Goal: Information Seeking & Learning: Learn about a topic

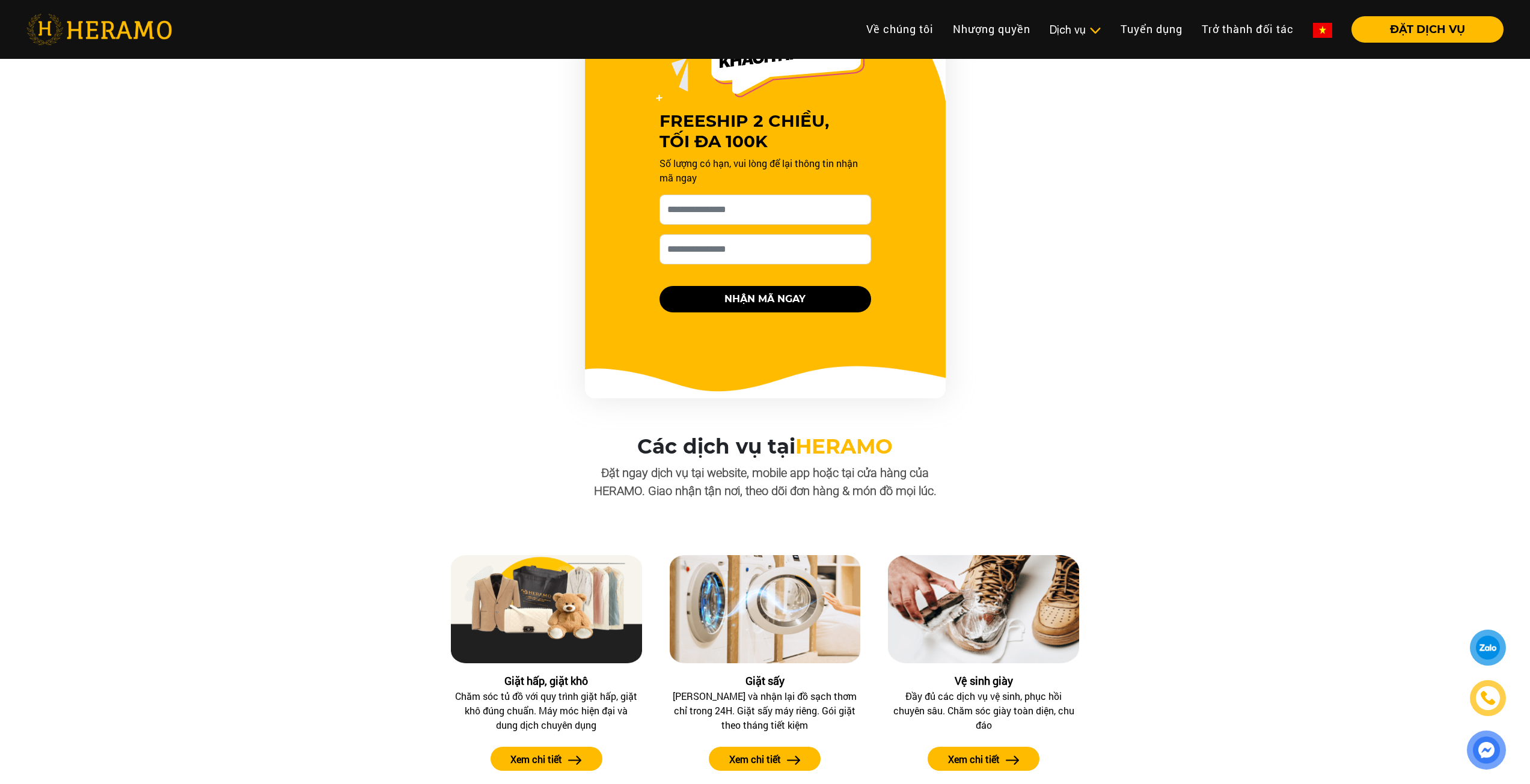
scroll to position [1302, 0]
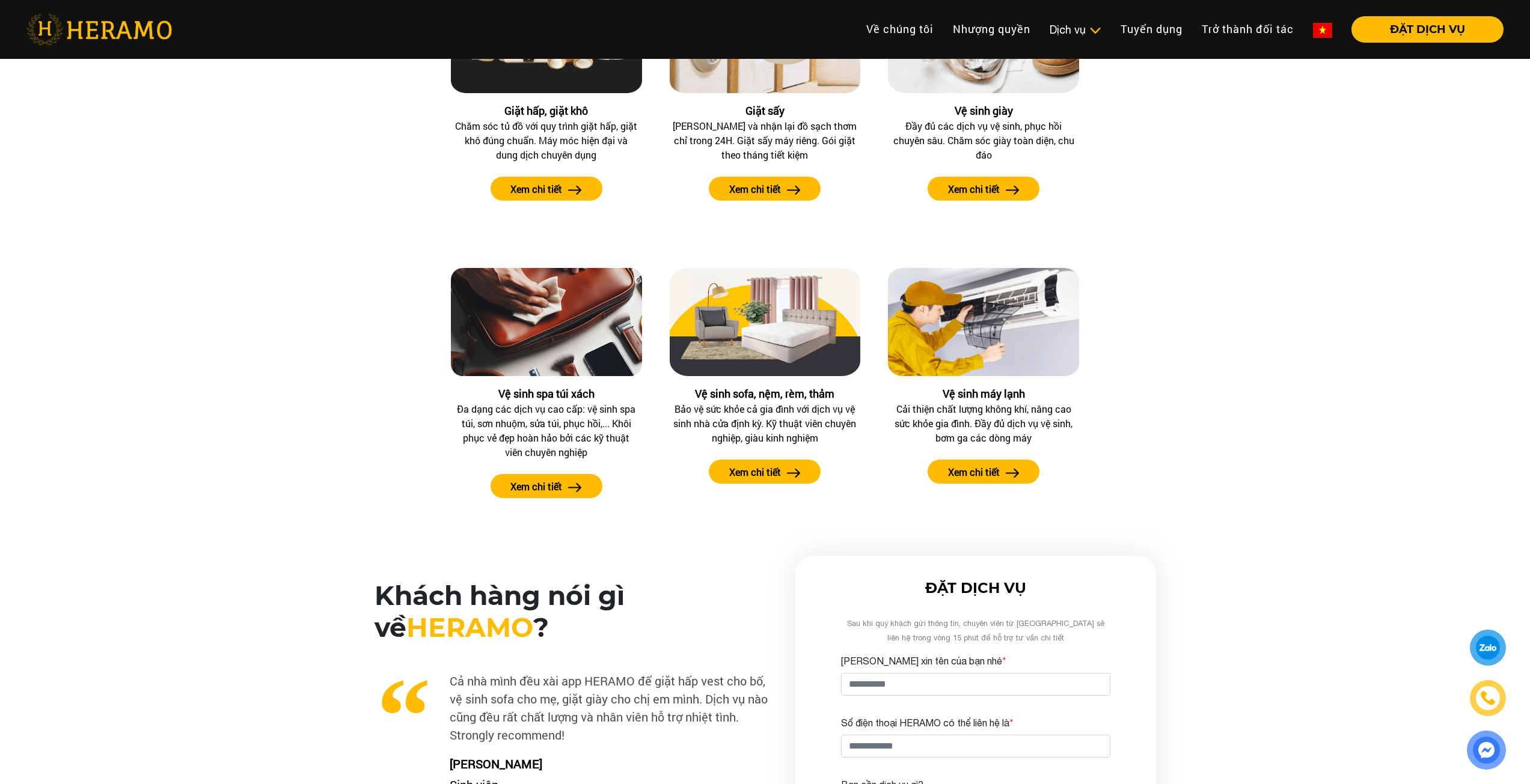
drag, startPoint x: 215, startPoint y: 511, endPoint x: 240, endPoint y: 673, distance: 163.9
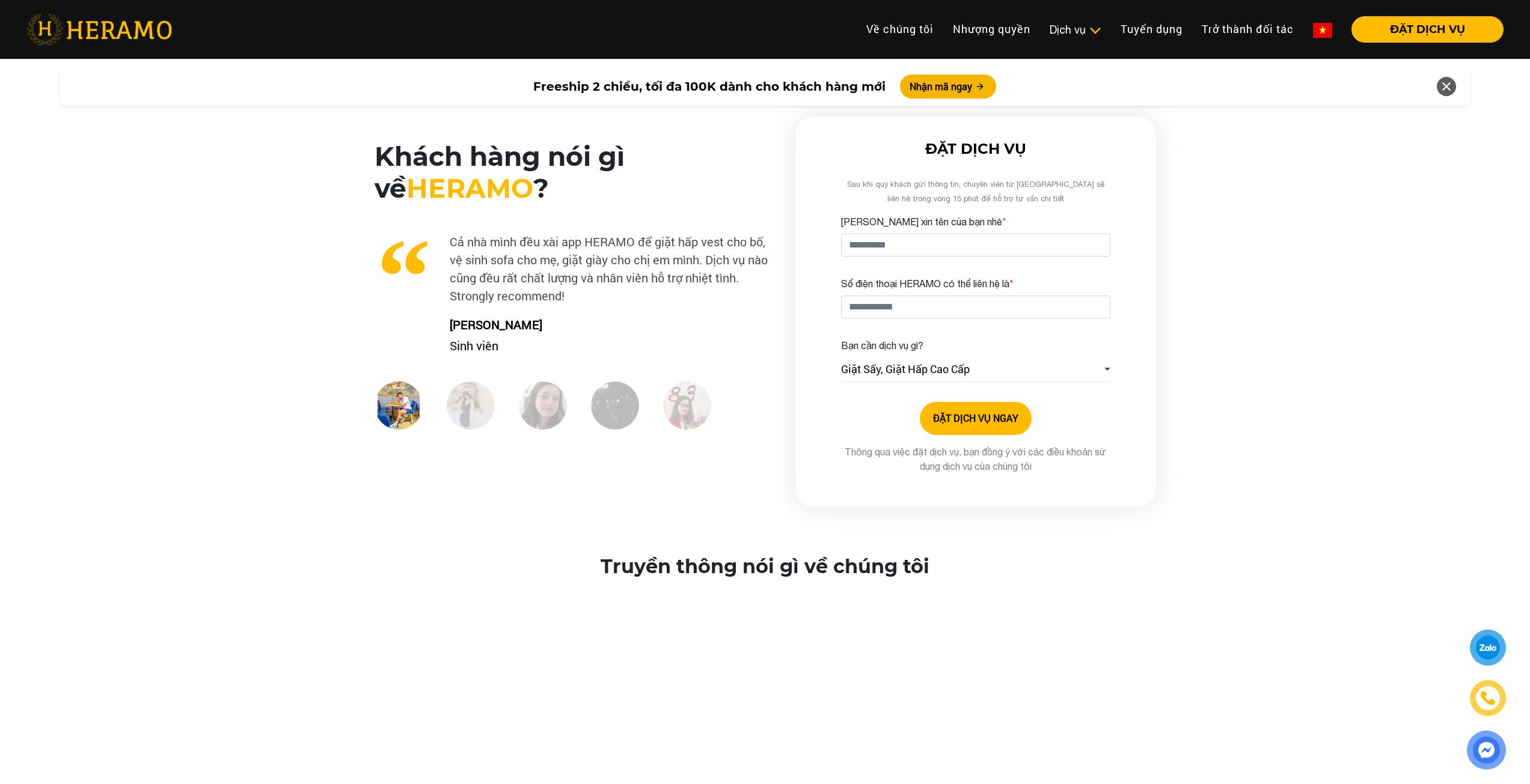
drag, startPoint x: 150, startPoint y: 415, endPoint x: 149, endPoint y: 459, distance: 44.0
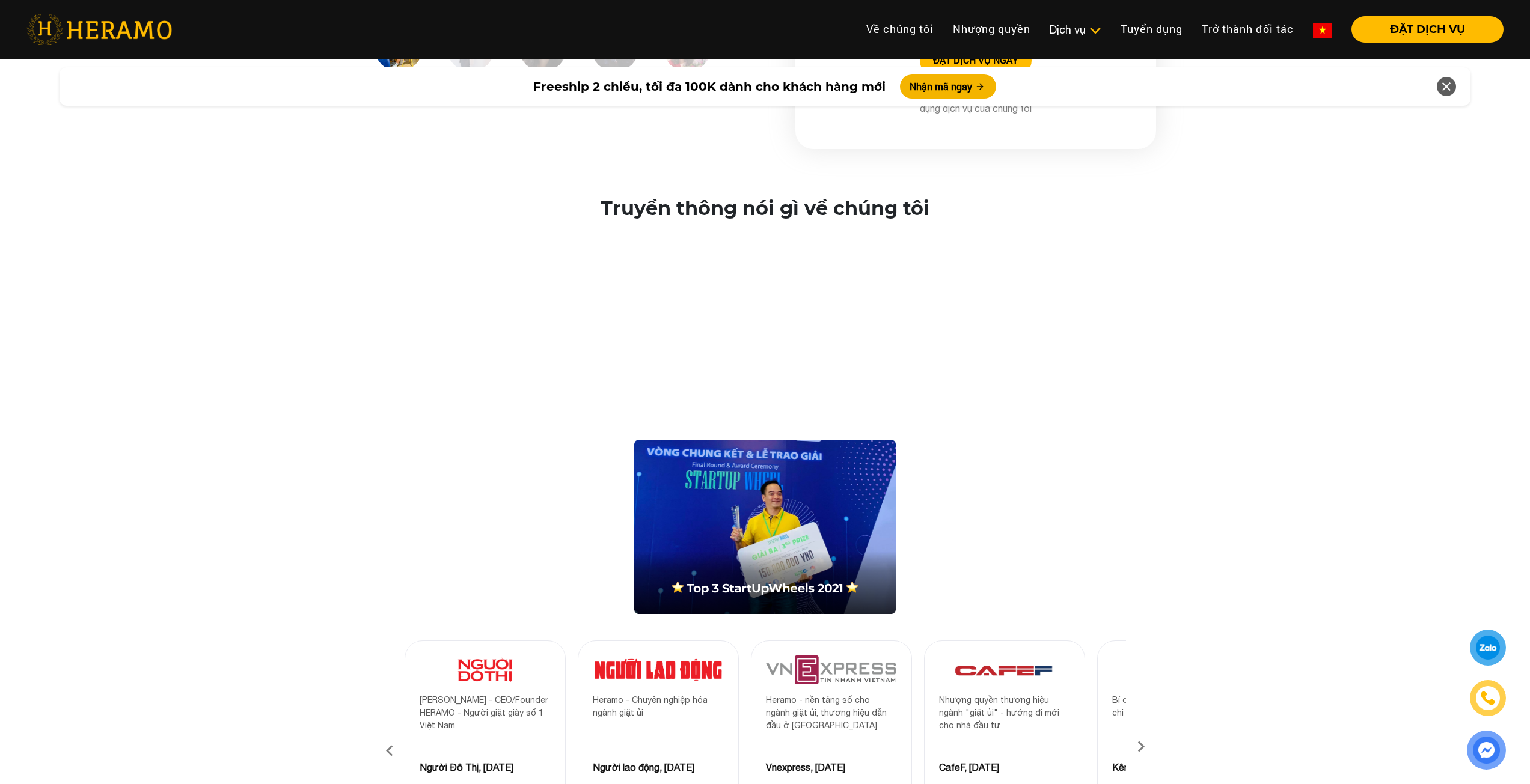
drag, startPoint x: 67, startPoint y: 385, endPoint x: 76, endPoint y: 455, distance: 70.6
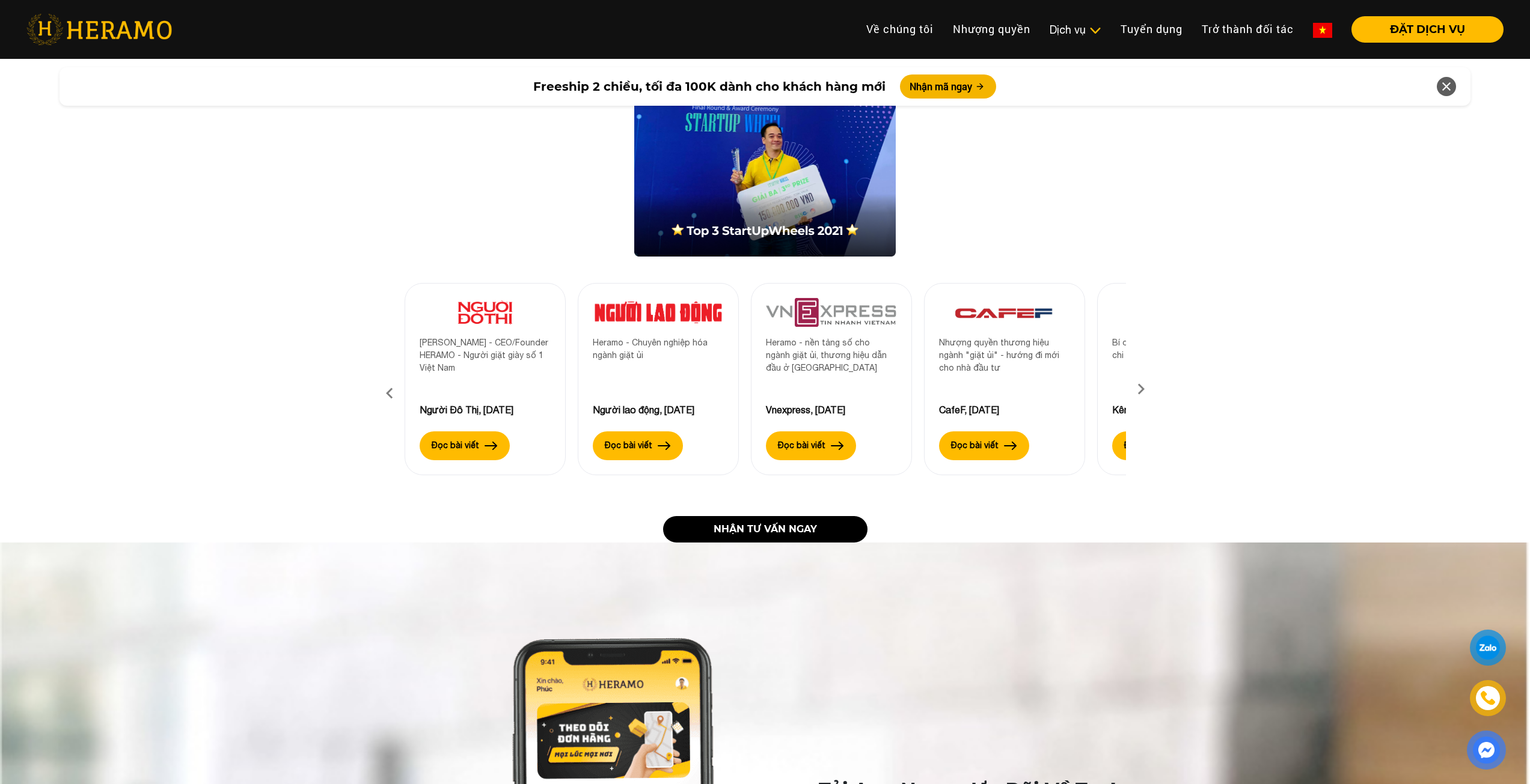
drag, startPoint x: 72, startPoint y: 384, endPoint x: 80, endPoint y: 500, distance: 116.3
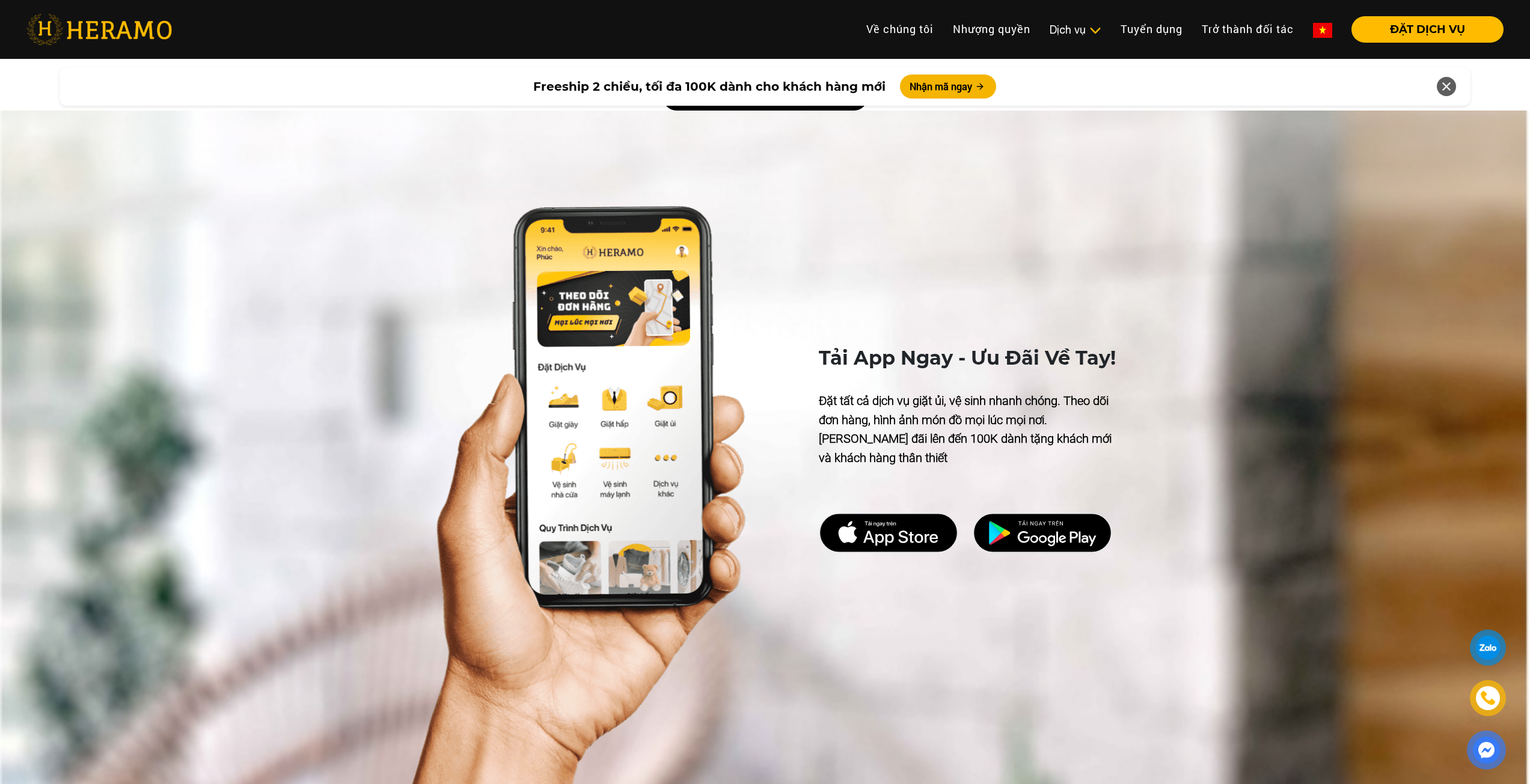
drag, startPoint x: 98, startPoint y: 455, endPoint x: 108, endPoint y: 395, distance: 60.8
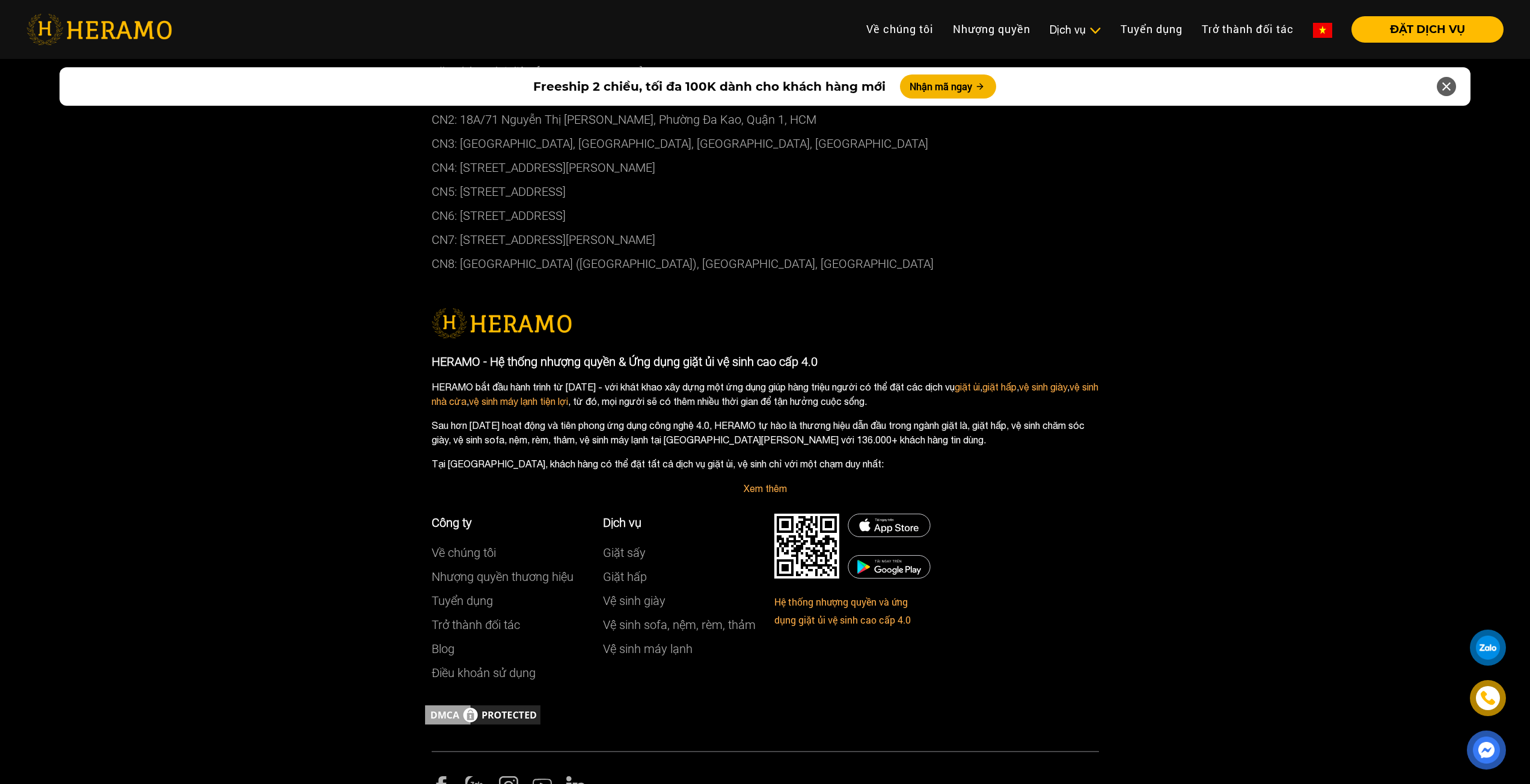
drag, startPoint x: 114, startPoint y: 329, endPoint x: 100, endPoint y: 572, distance: 243.4
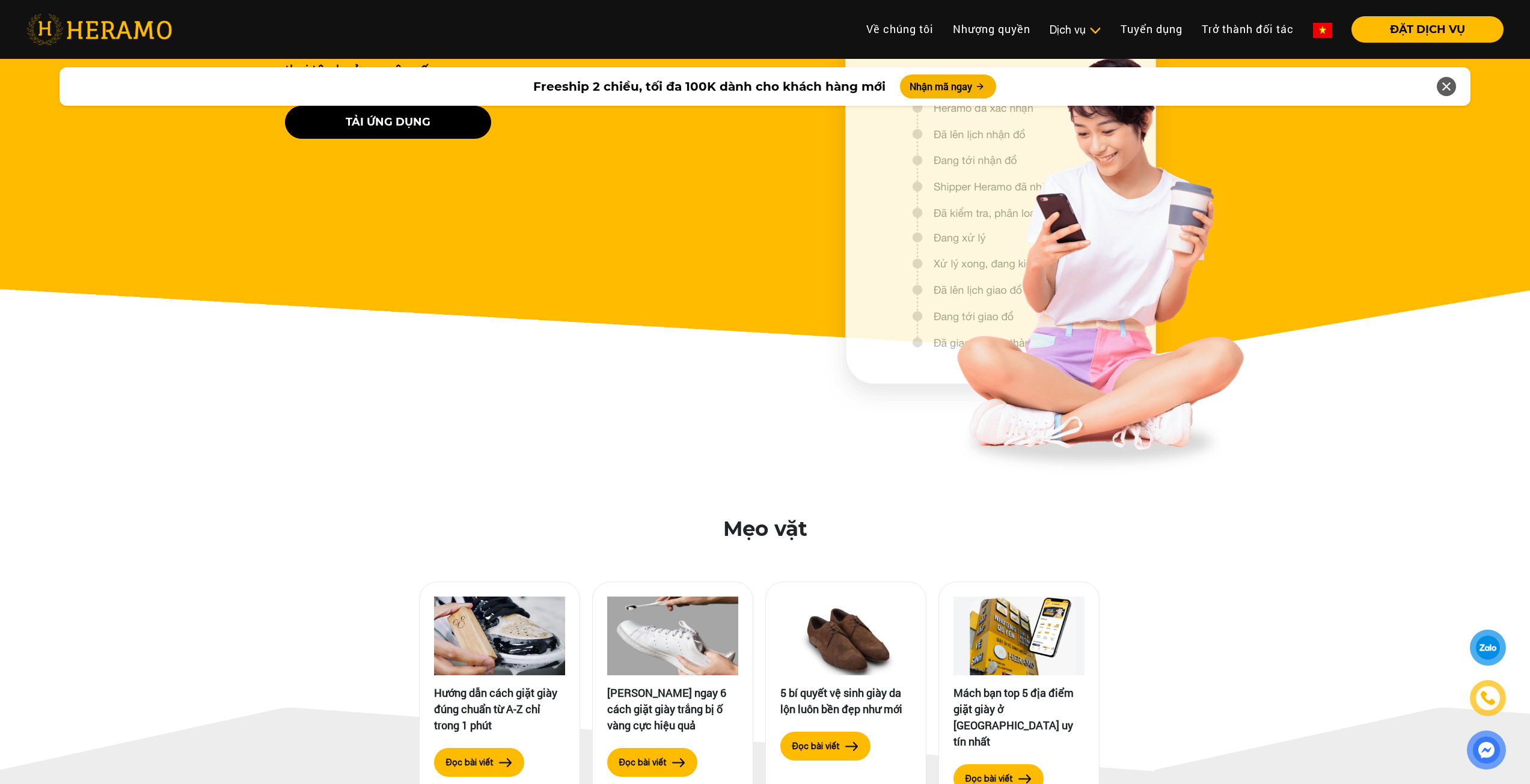
scroll to position [4676, 0]
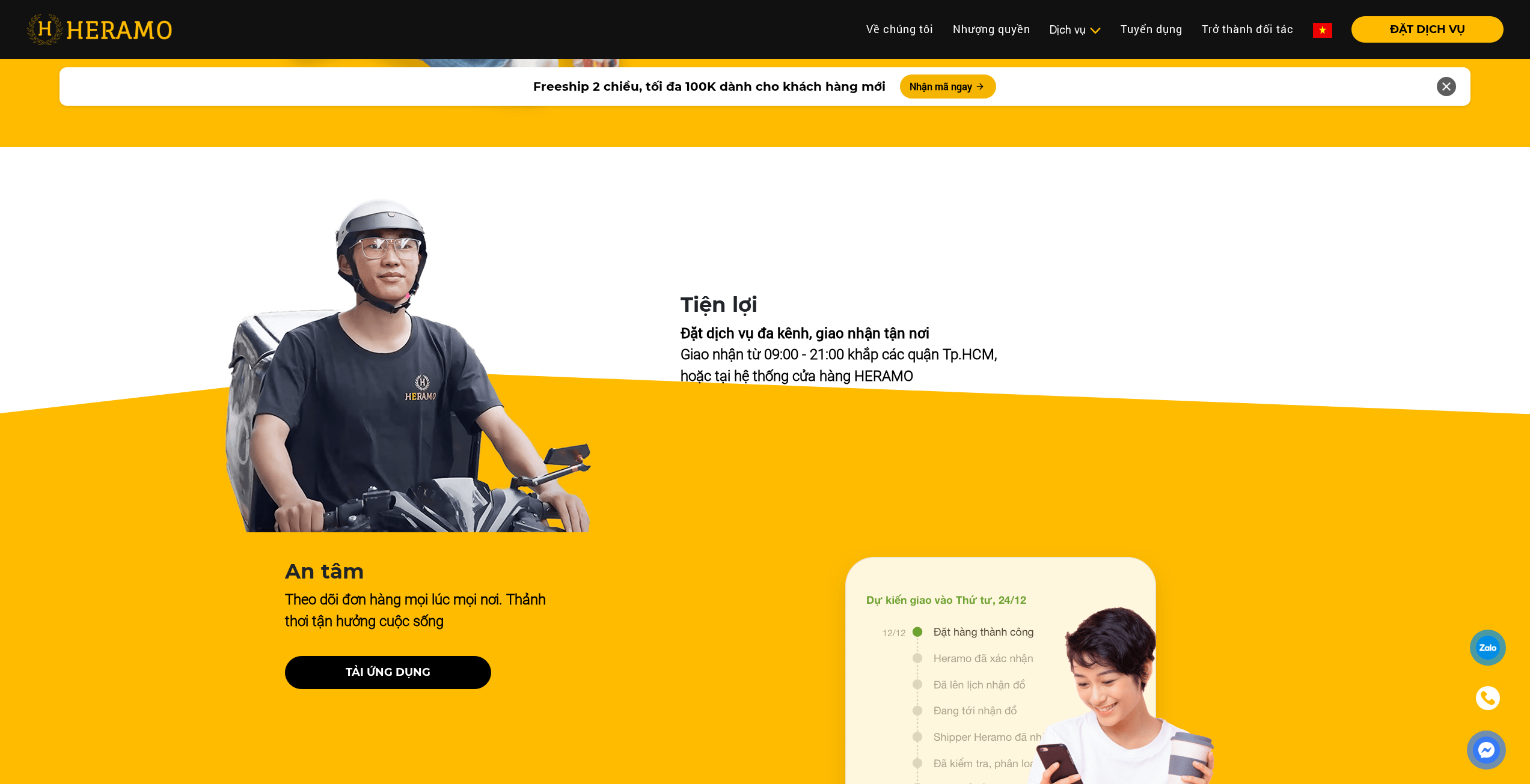
drag, startPoint x: 115, startPoint y: 528, endPoint x: 168, endPoint y: 344, distance: 191.5
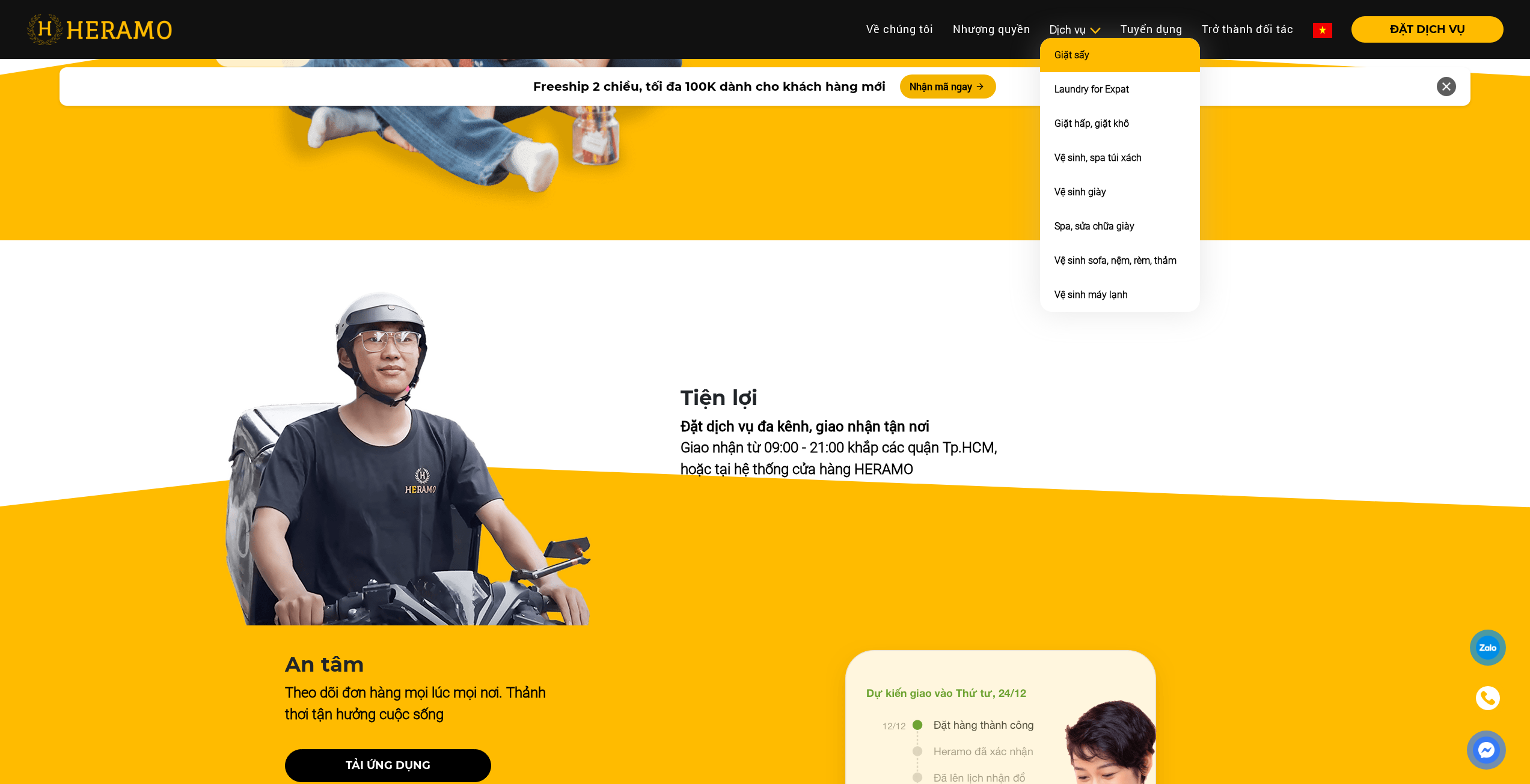
click at [1095, 38] on li "Giặt sấy" at bounding box center [1120, 55] width 160 height 34
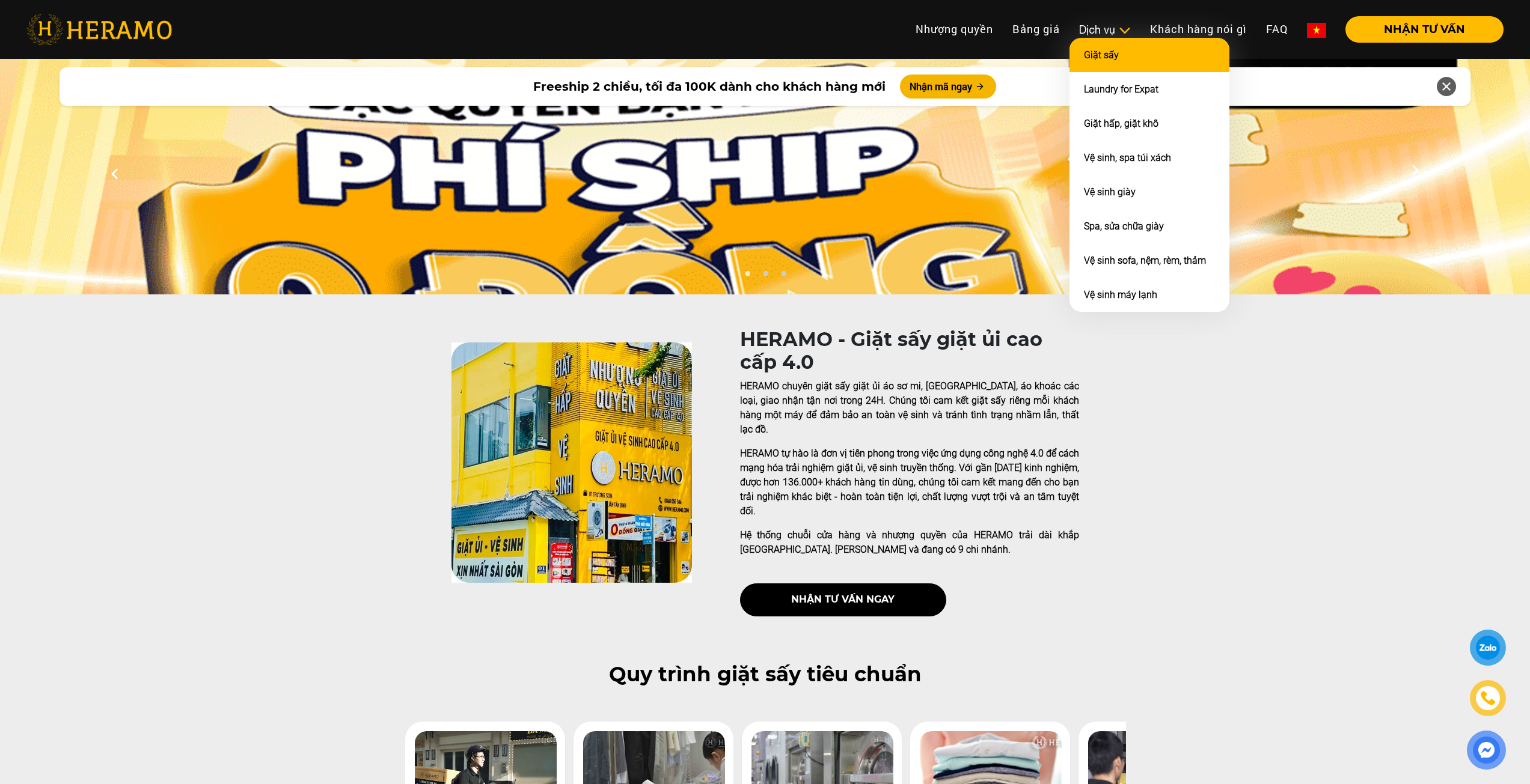
click at [1138, 54] on li "Giặt sấy" at bounding box center [1149, 55] width 160 height 34
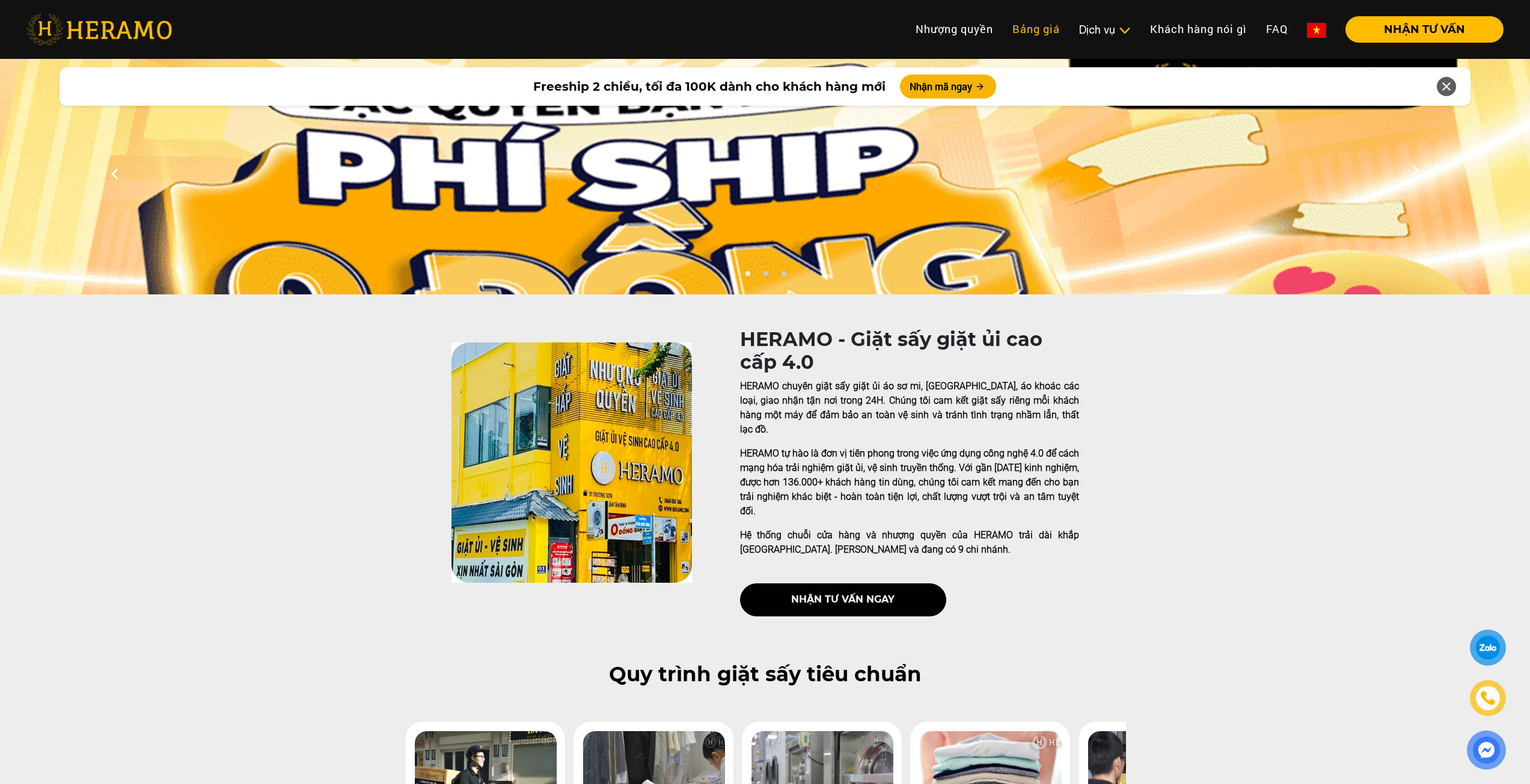
click at [1026, 29] on link "Bảng giá" at bounding box center [1036, 29] width 67 height 26
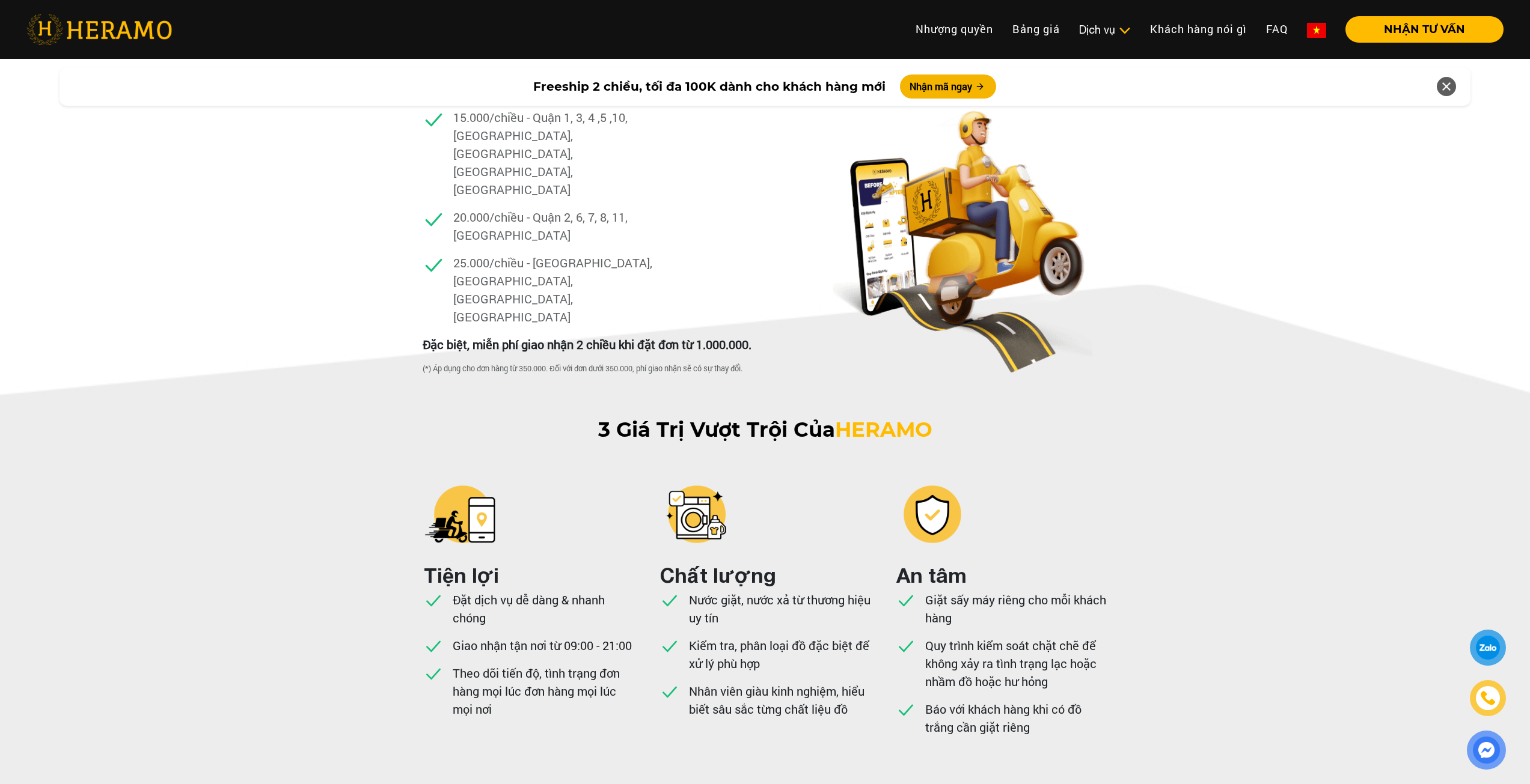
drag, startPoint x: 1116, startPoint y: 298, endPoint x: 1160, endPoint y: 470, distance: 177.5
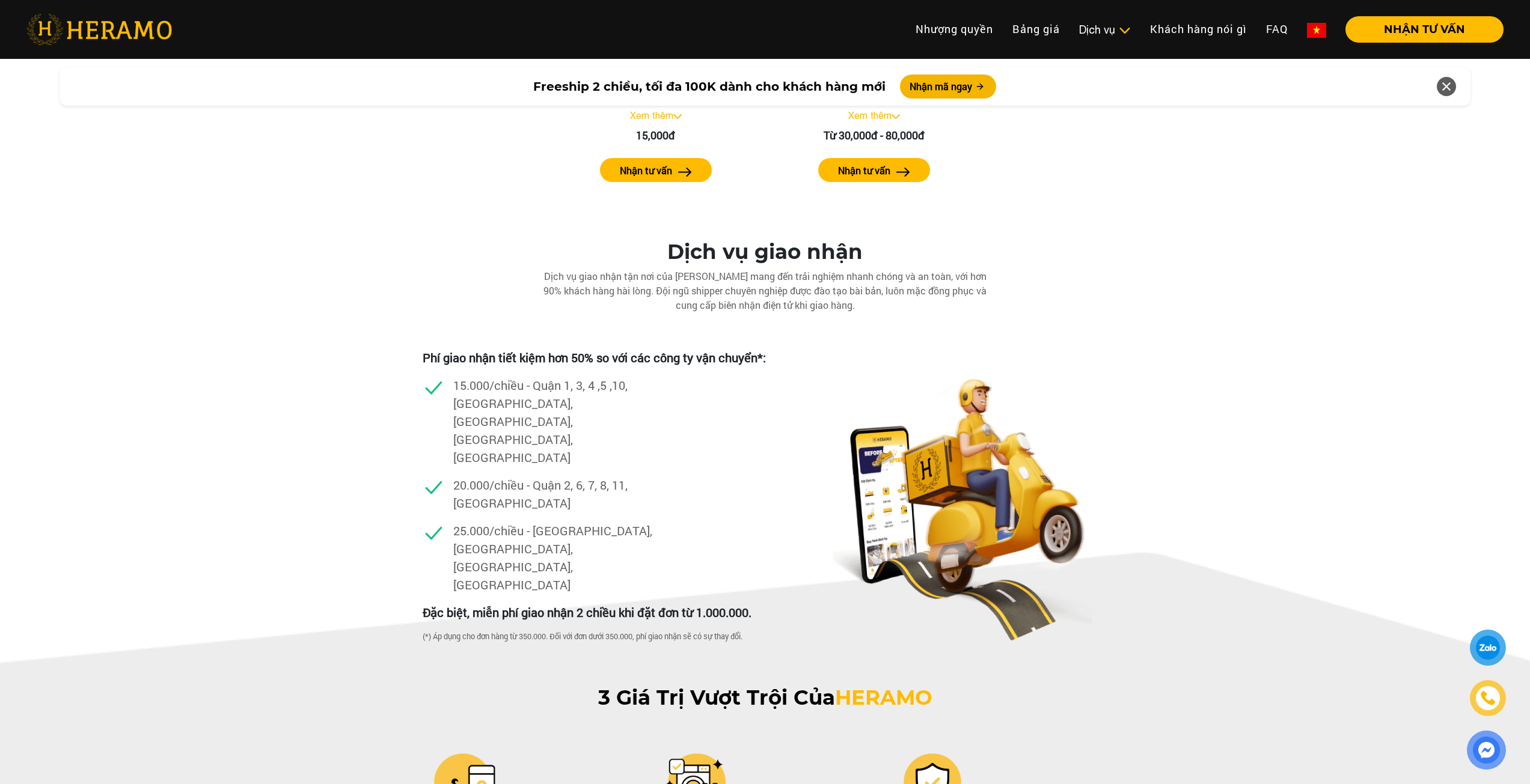
drag, startPoint x: 1178, startPoint y: 419, endPoint x: 1174, endPoint y: 320, distance: 99.1
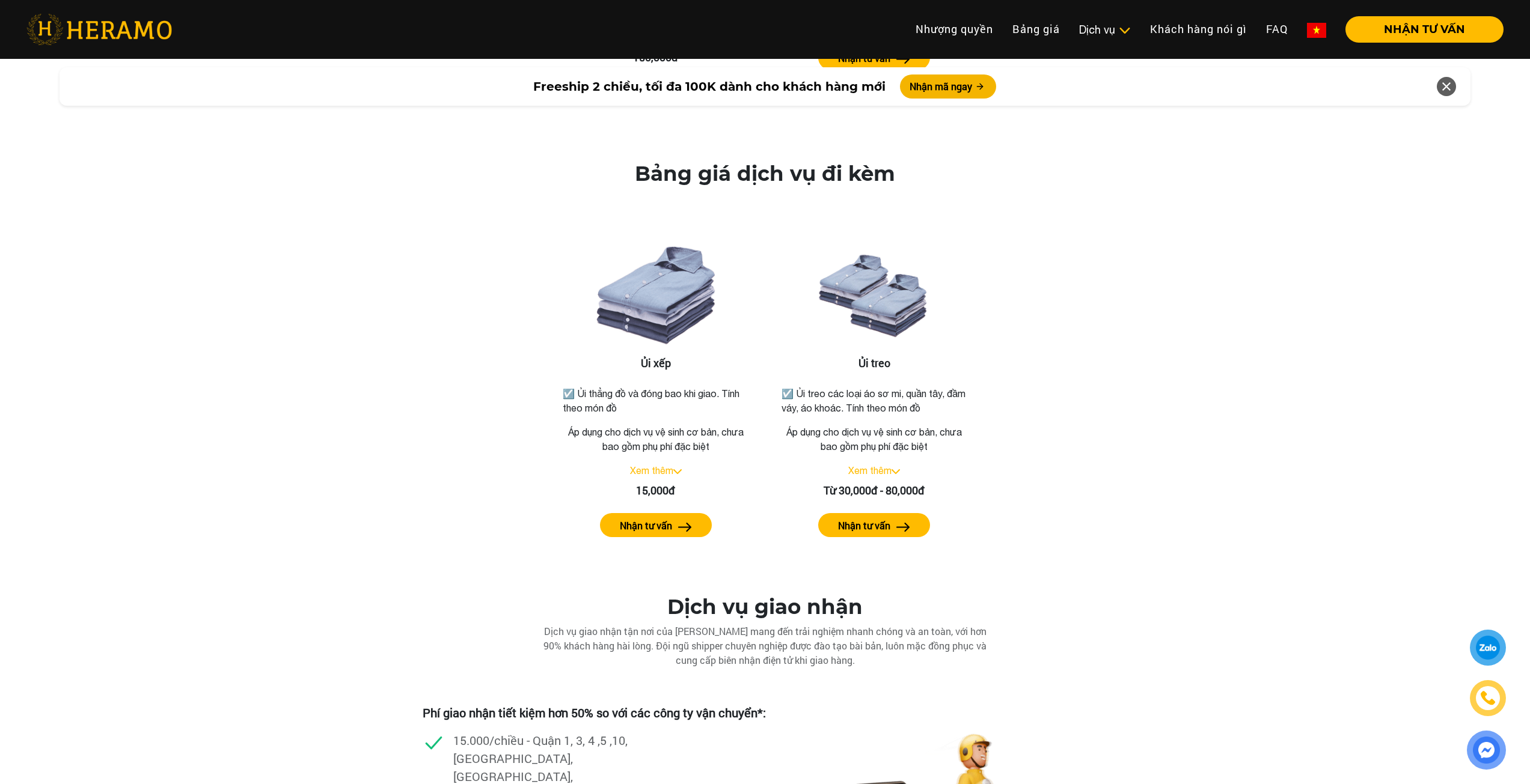
scroll to position [1747, 0]
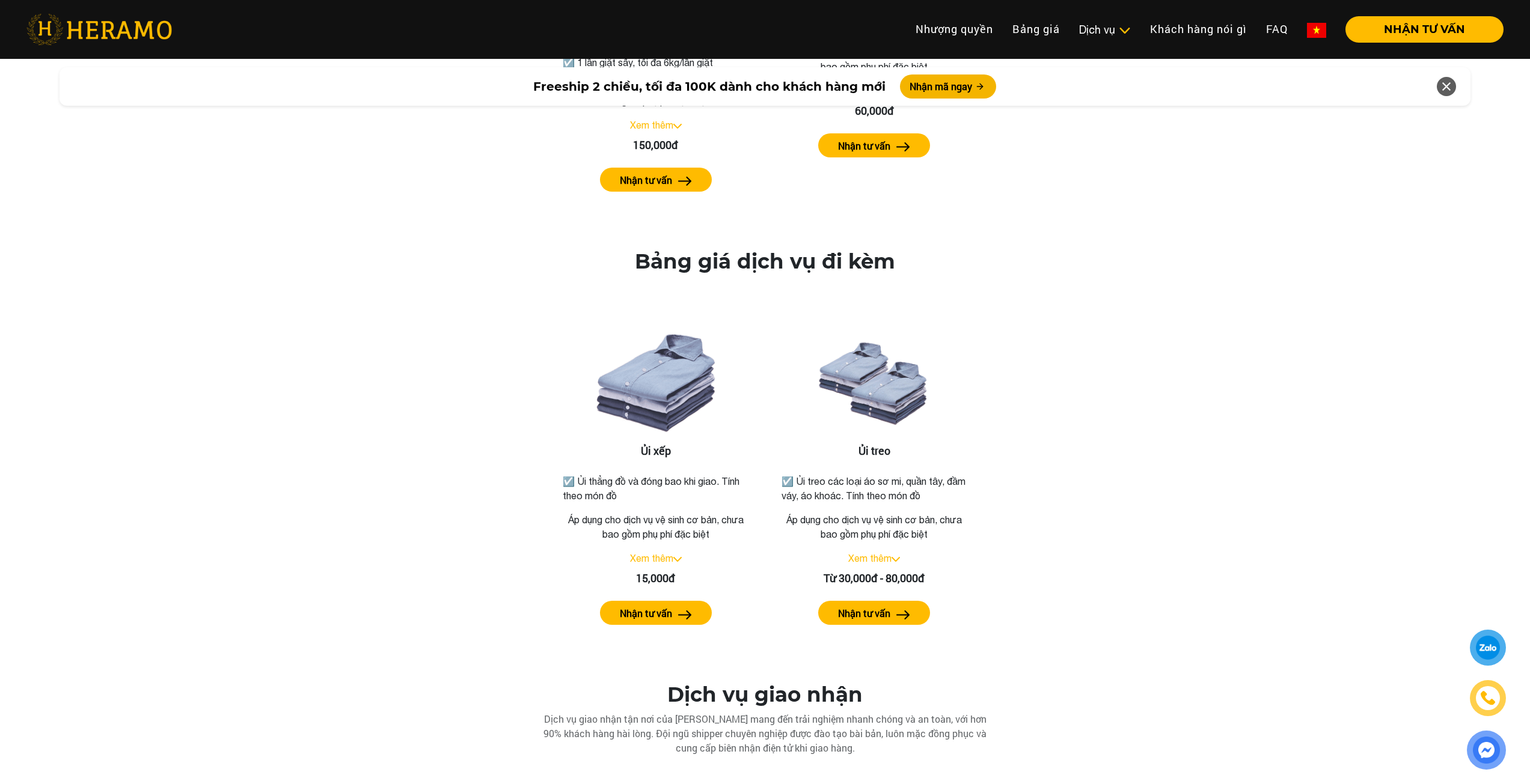
drag, startPoint x: 1095, startPoint y: 308, endPoint x: 1100, endPoint y: 230, distance: 78.2
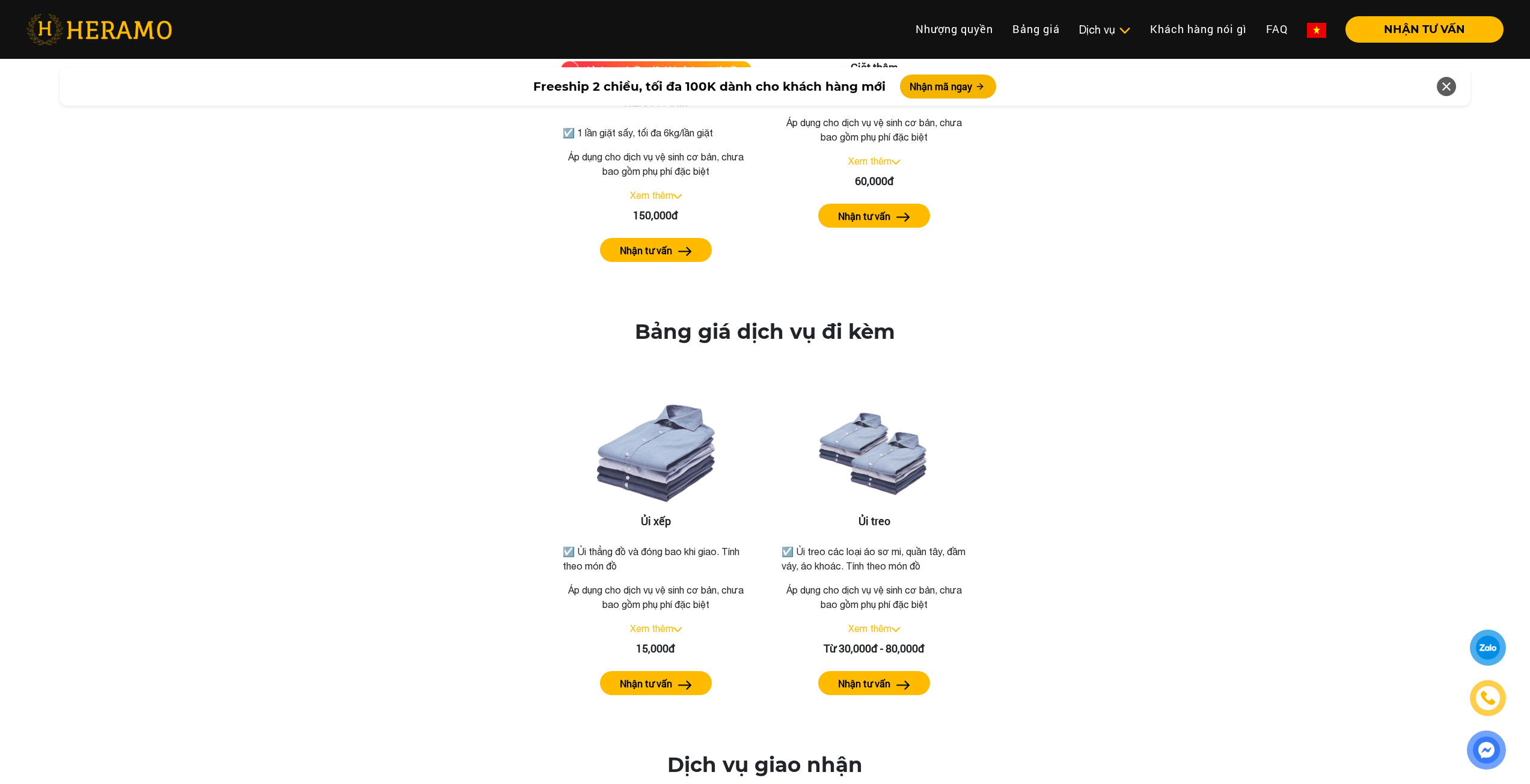
drag, startPoint x: 1147, startPoint y: 574, endPoint x: 1133, endPoint y: 447, distance: 127.8
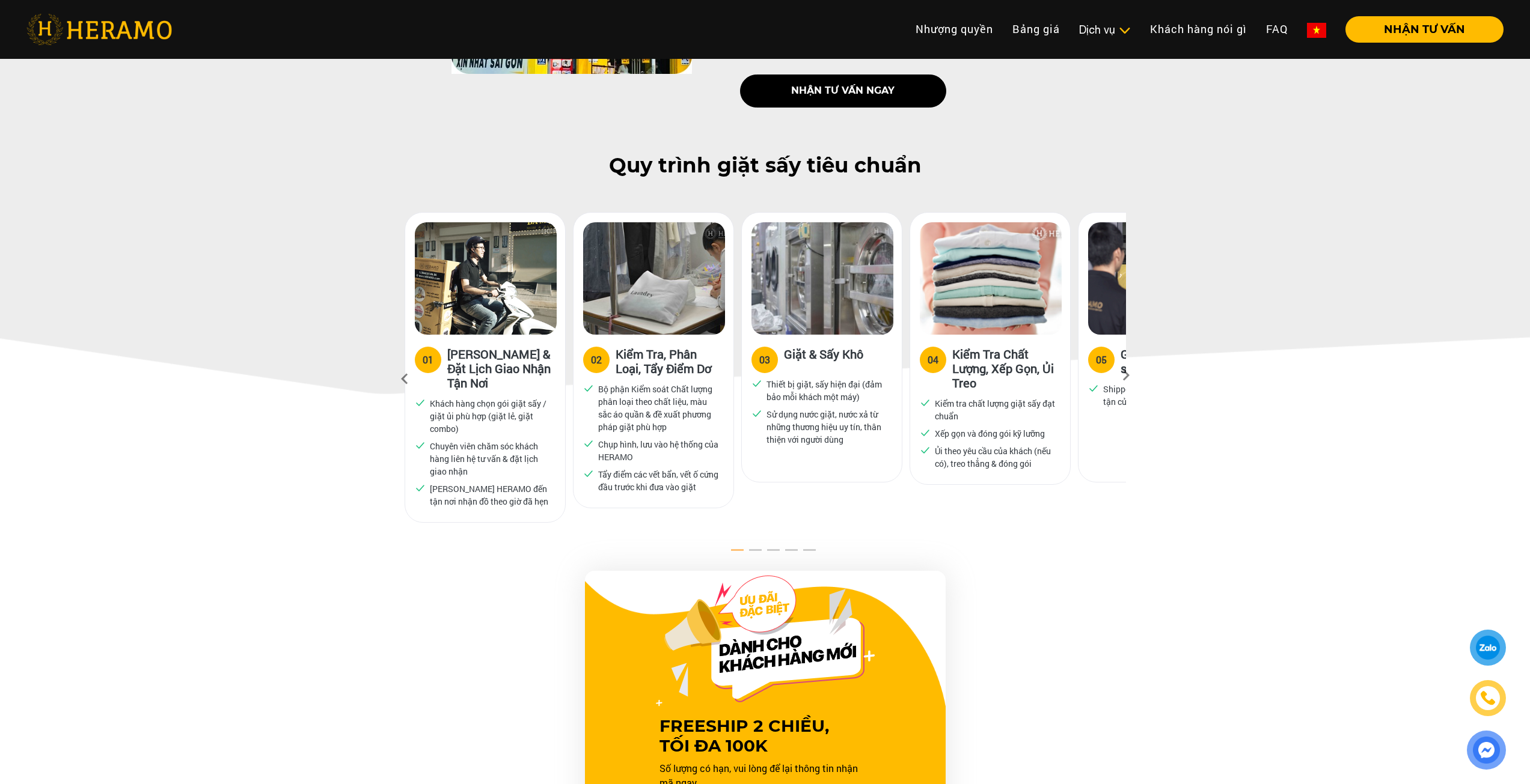
drag, startPoint x: 1133, startPoint y: 446, endPoint x: 1114, endPoint y: 304, distance: 143.3
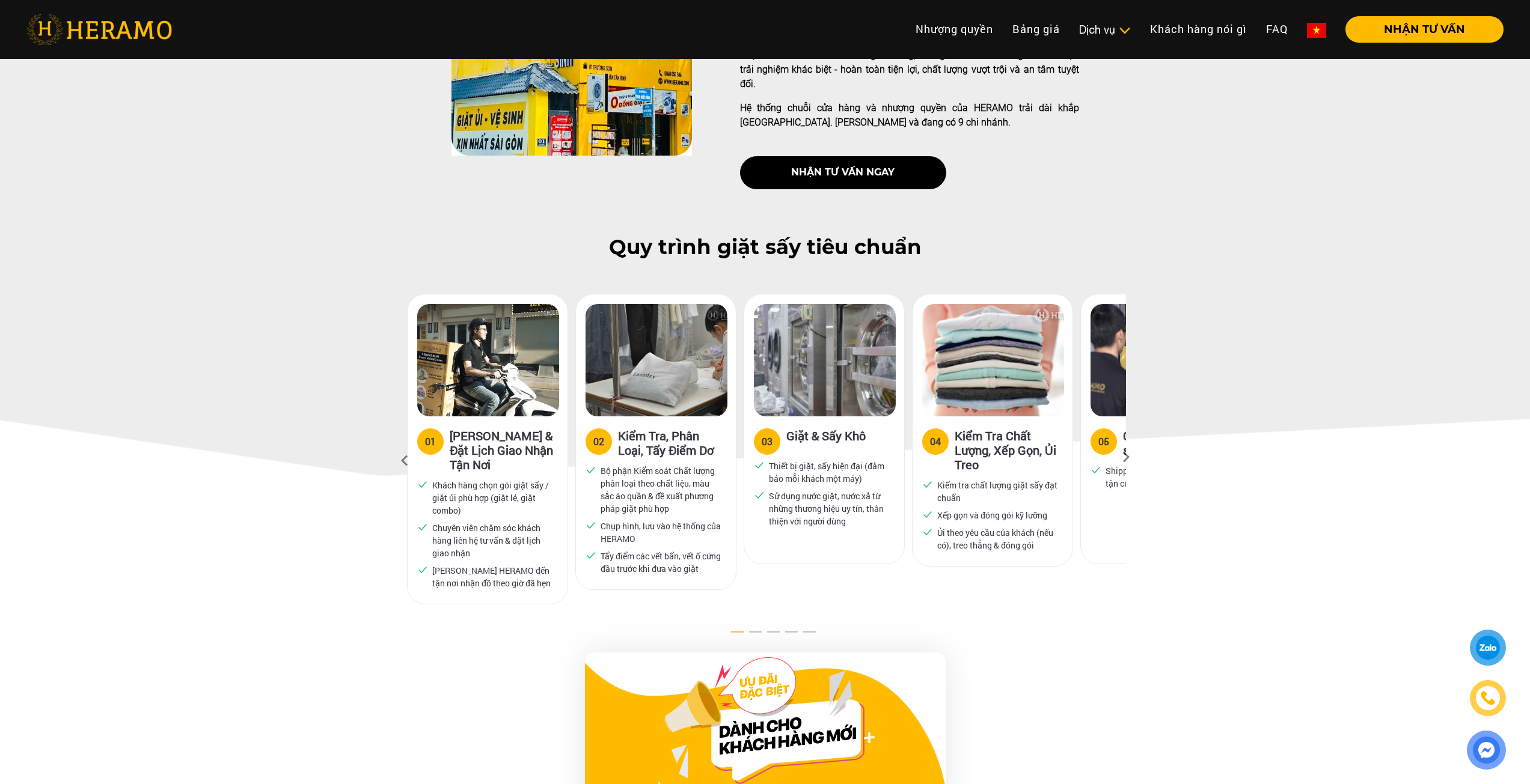
drag, startPoint x: 1169, startPoint y: 493, endPoint x: 1169, endPoint y: 500, distance: 7.0
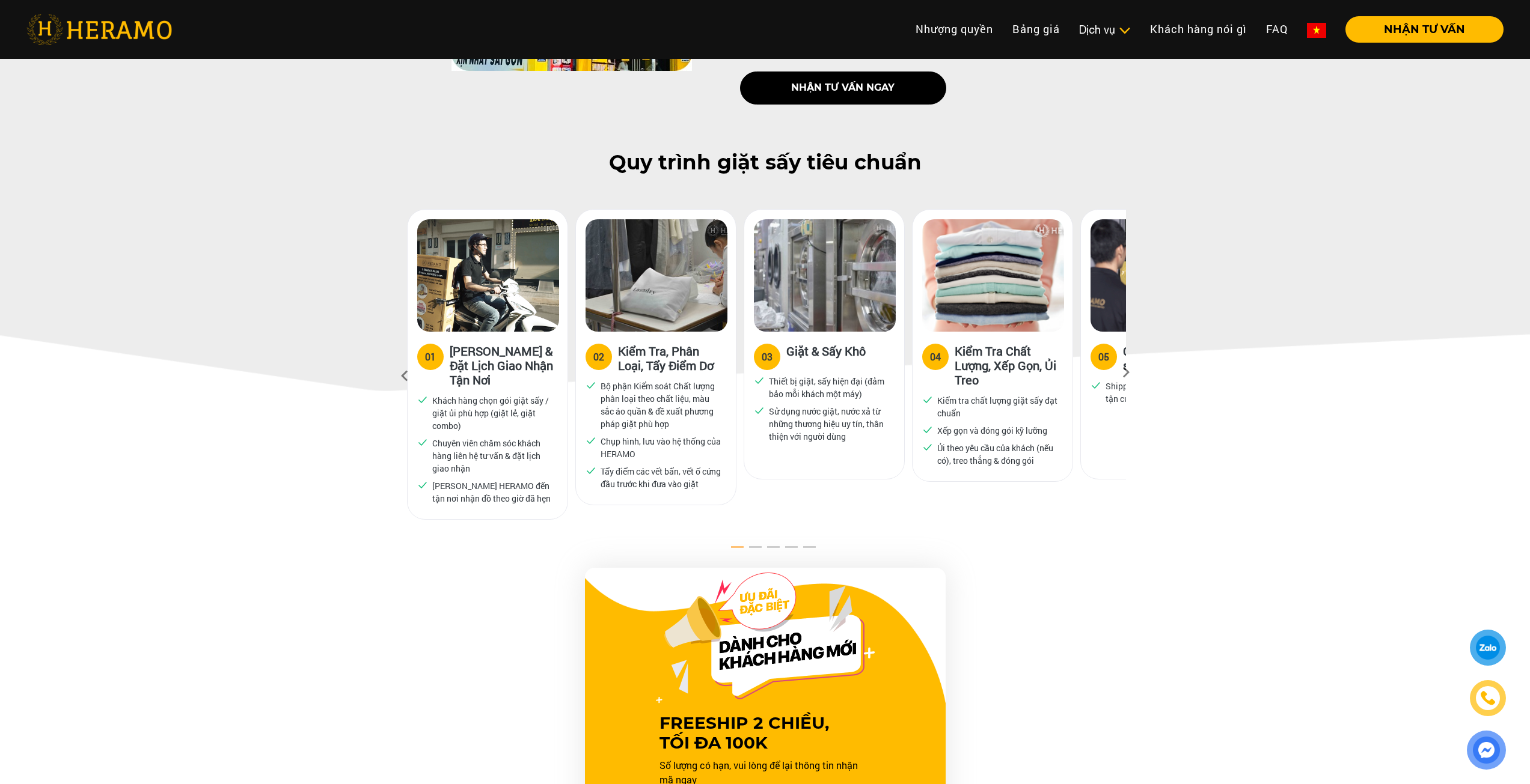
drag, startPoint x: 1208, startPoint y: 637, endPoint x: 1188, endPoint y: 577, distance: 63.2
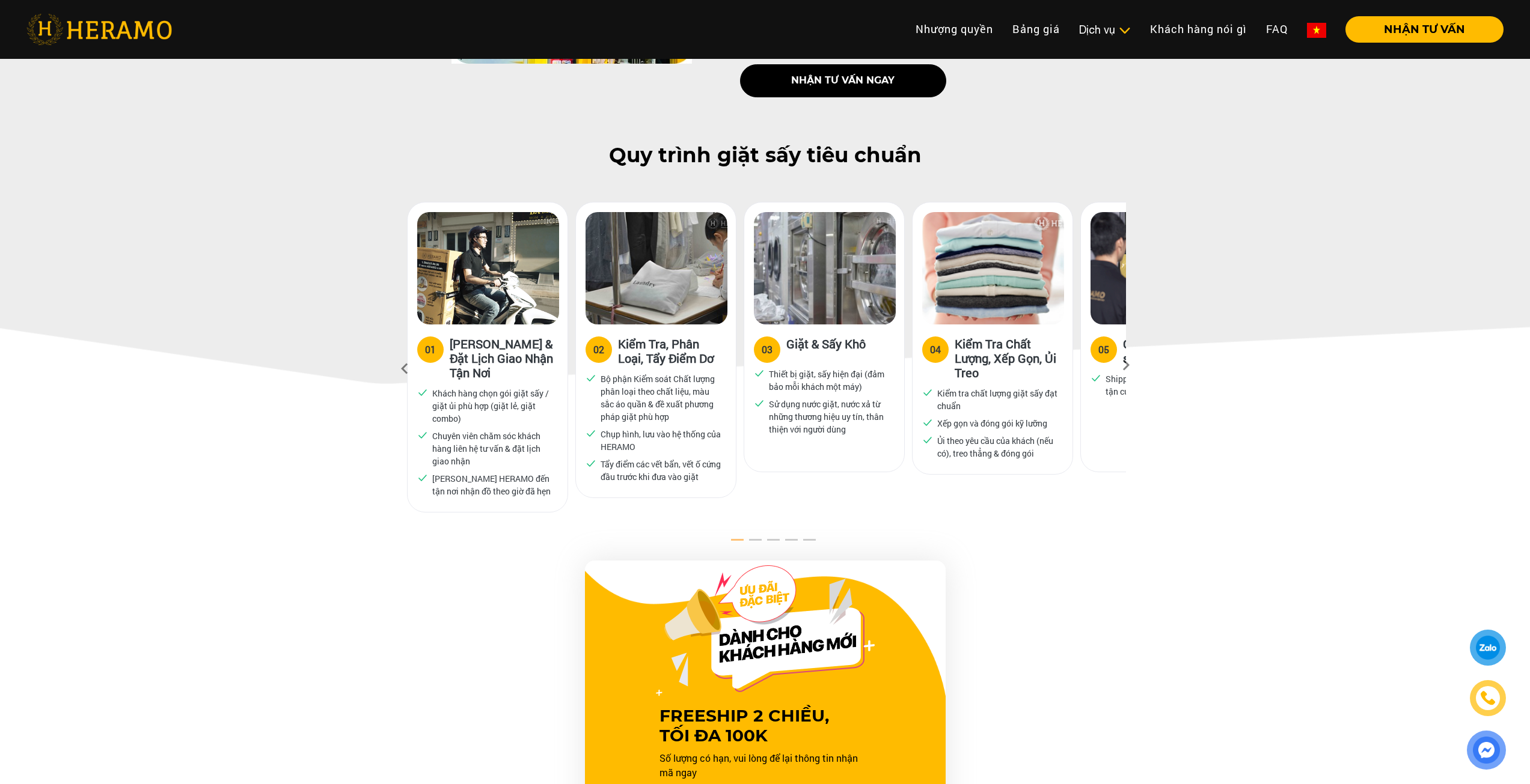
scroll to position [0, 0]
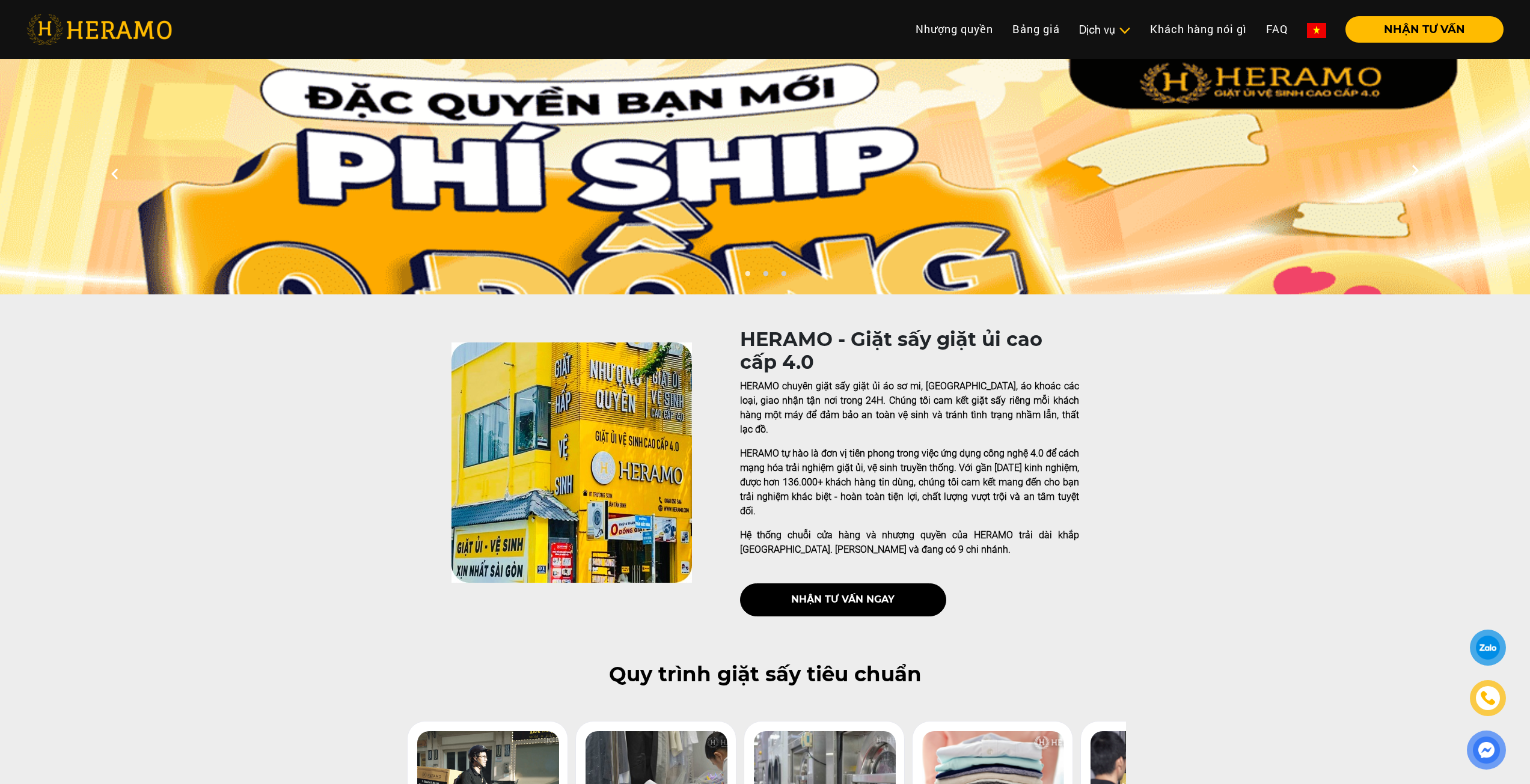
drag, startPoint x: 1188, startPoint y: 551, endPoint x: 1132, endPoint y: 204, distance: 351.5
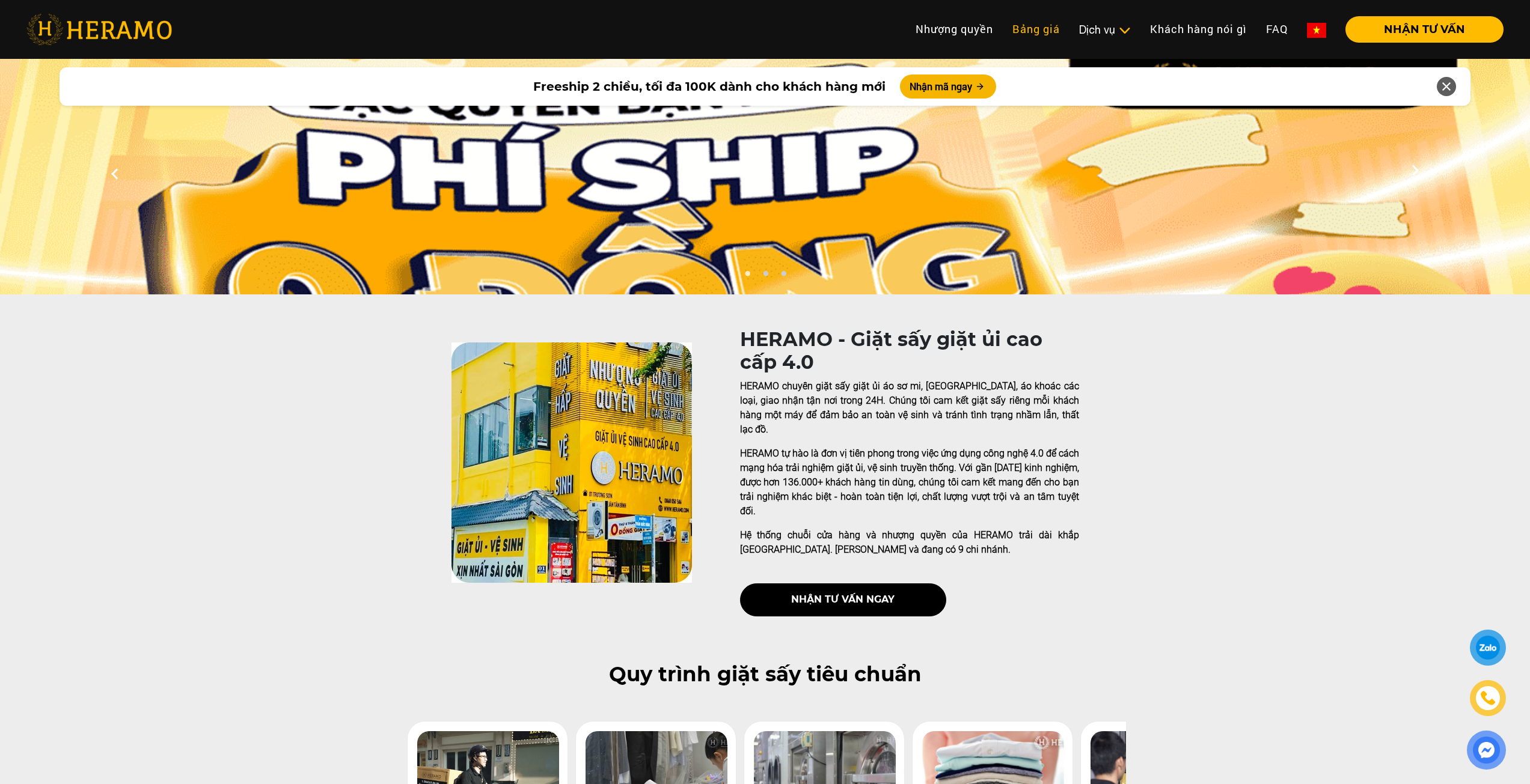
click at [1044, 28] on link "Bảng giá" at bounding box center [1036, 29] width 67 height 26
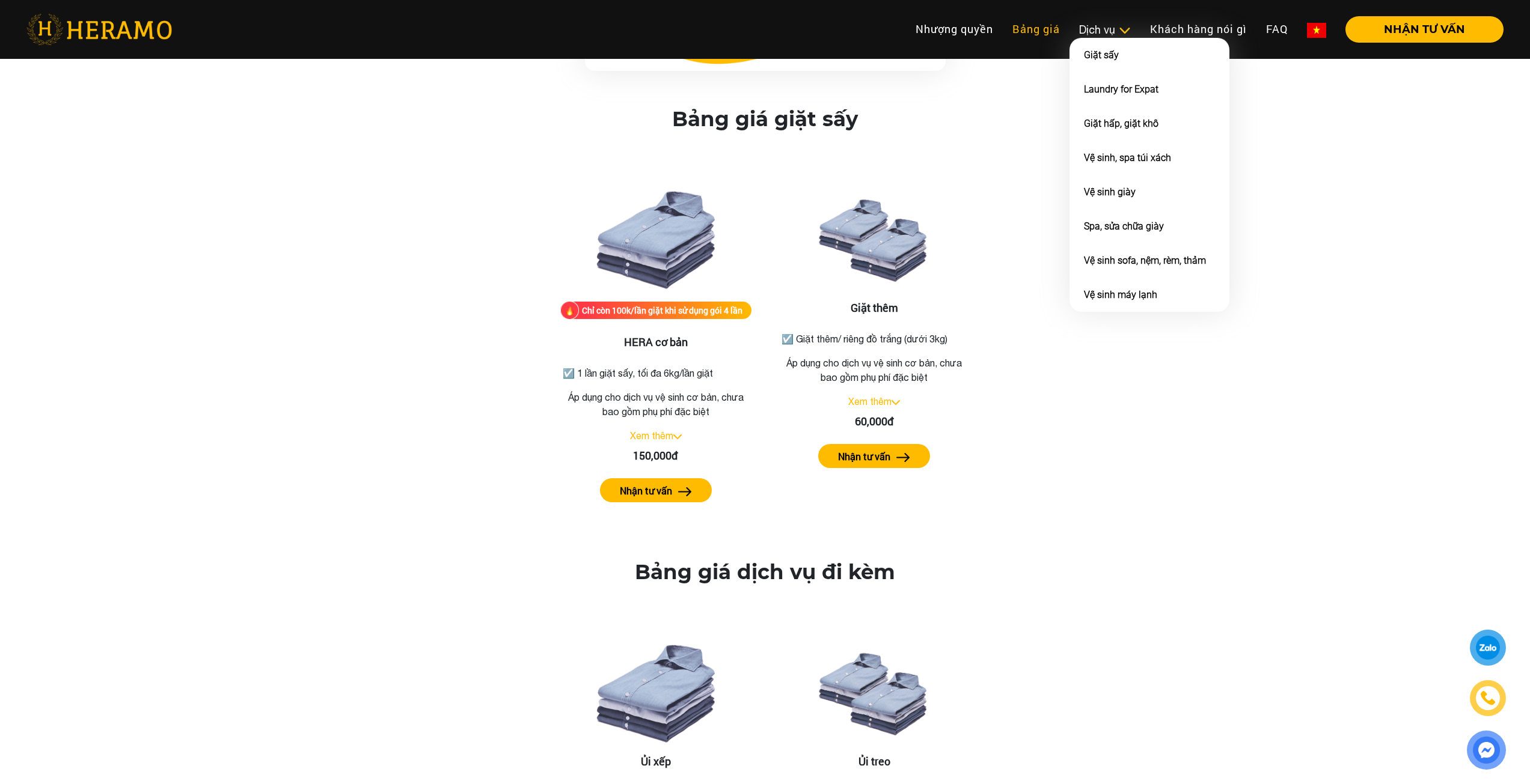
scroll to position [1460, 0]
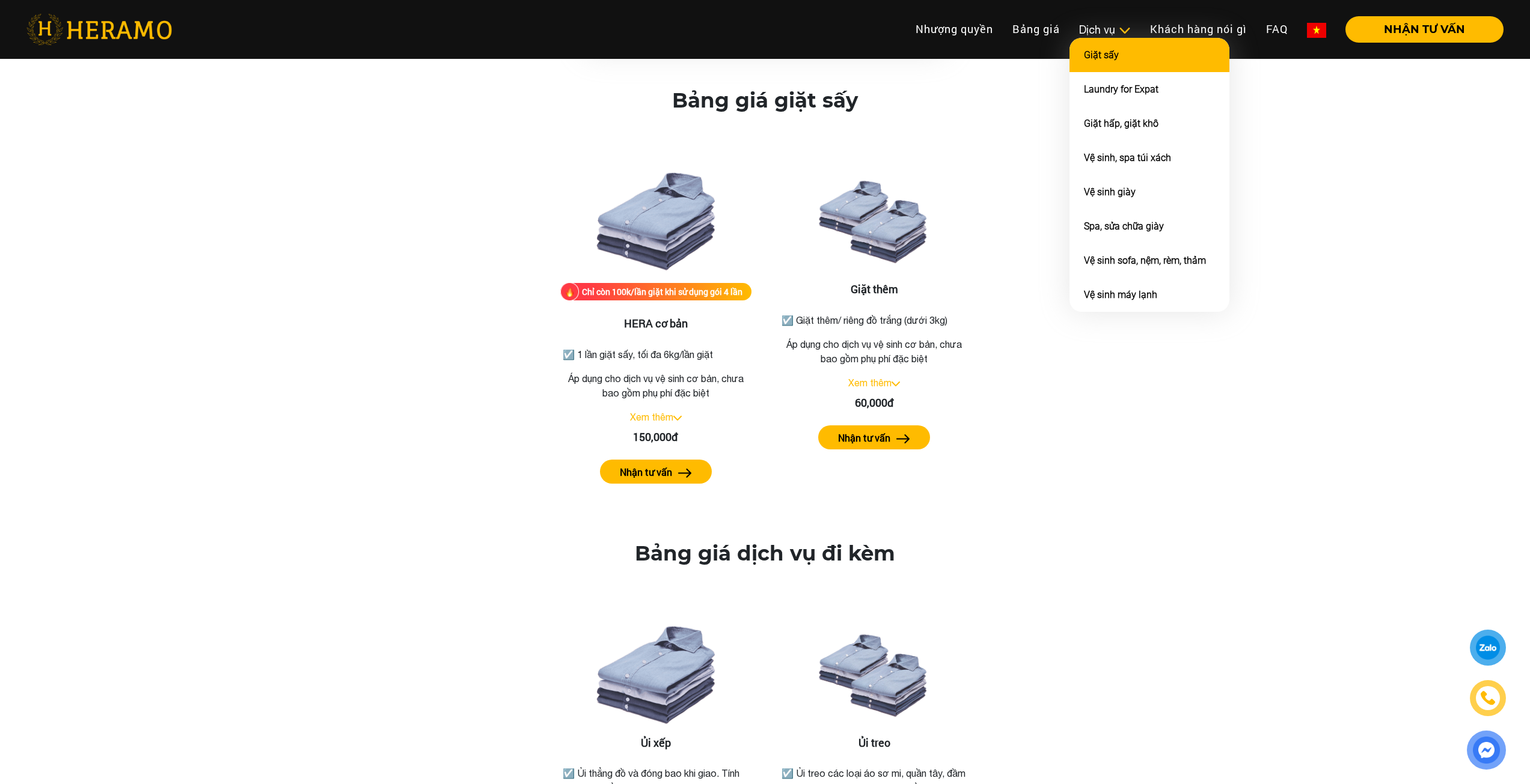
click at [1164, 53] on li "Giặt sấy" at bounding box center [1149, 55] width 160 height 34
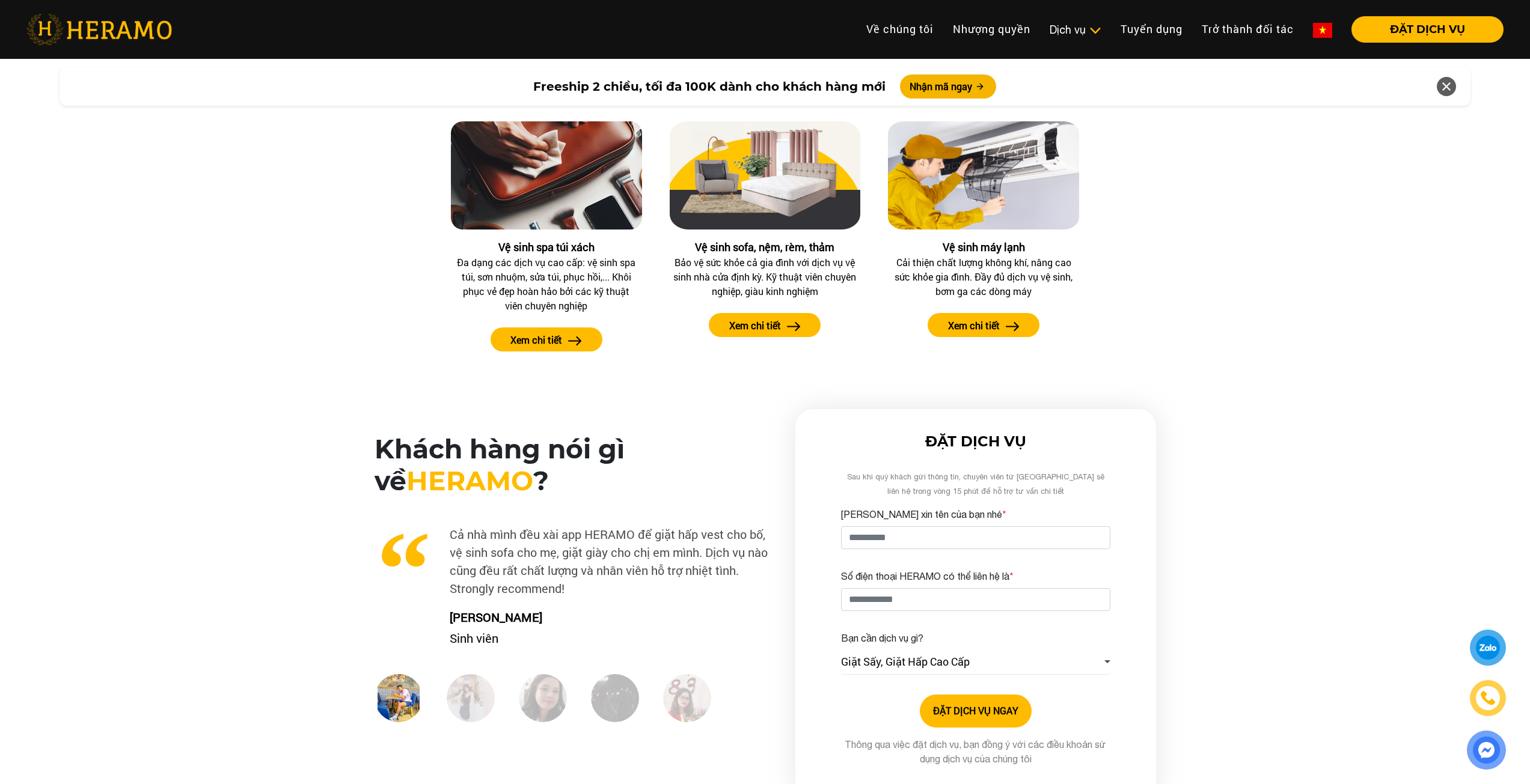
scroll to position [1405, 0]
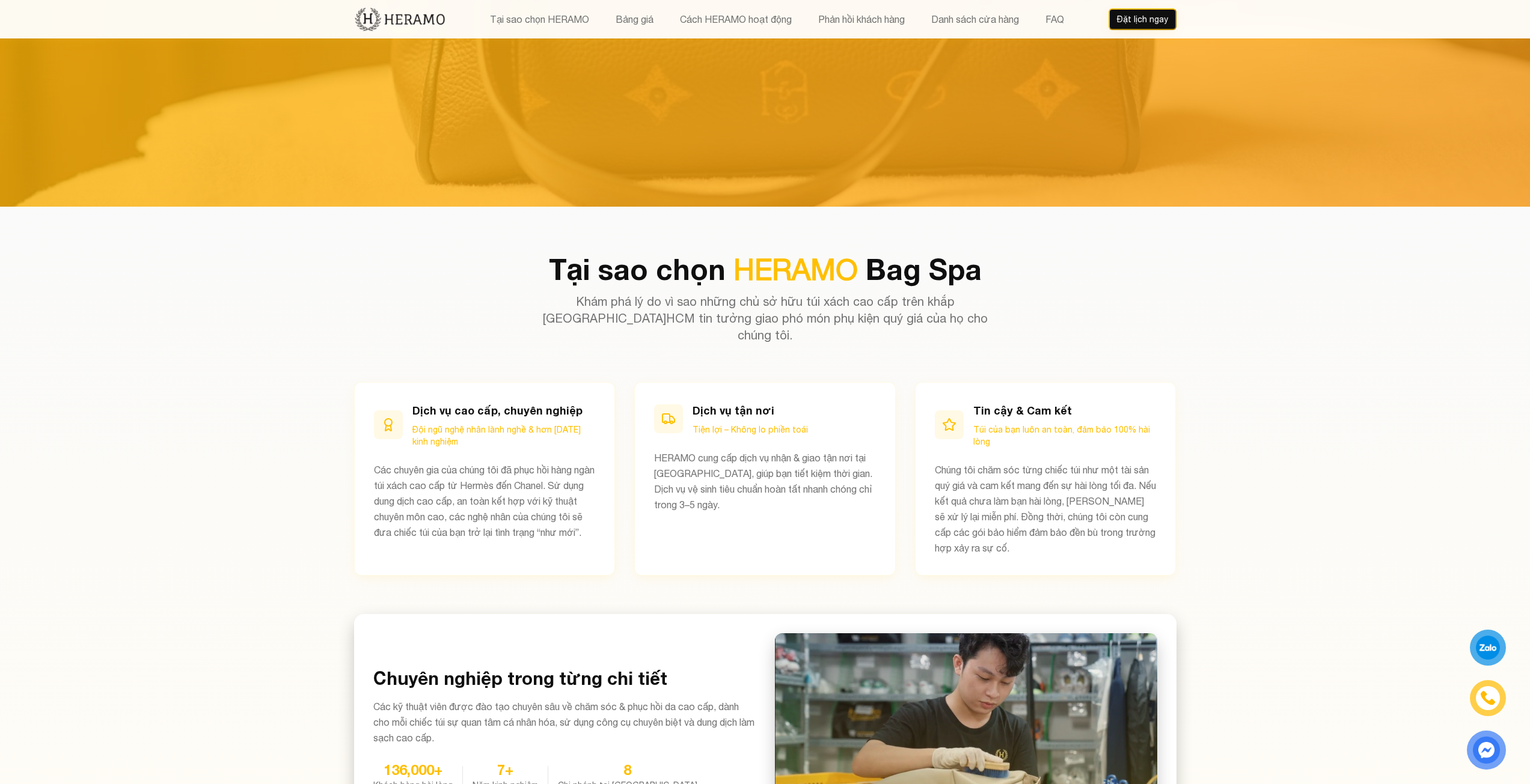
scroll to position [997, 0]
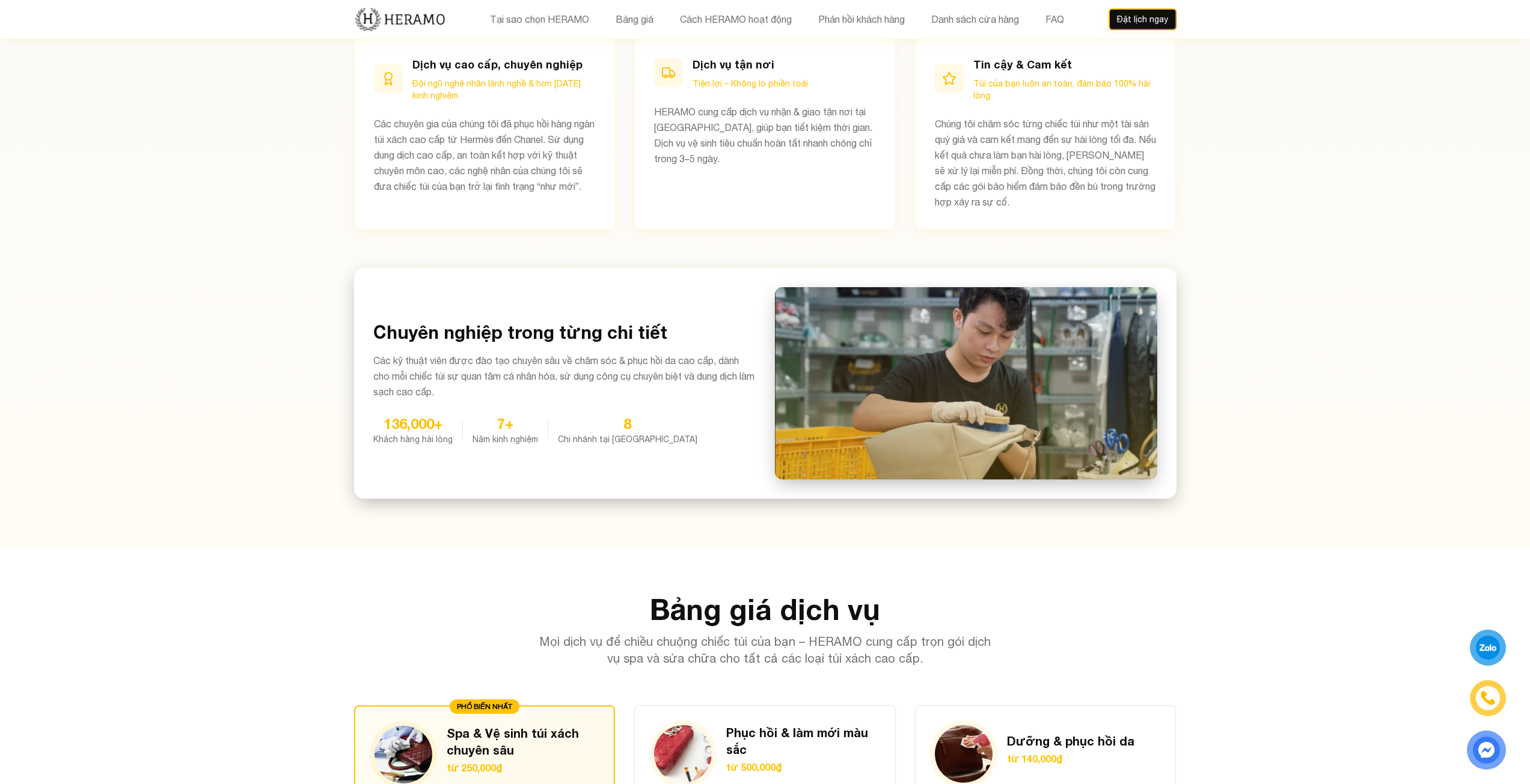
drag, startPoint x: 1287, startPoint y: 553, endPoint x: 1308, endPoint y: 651, distance: 100.2
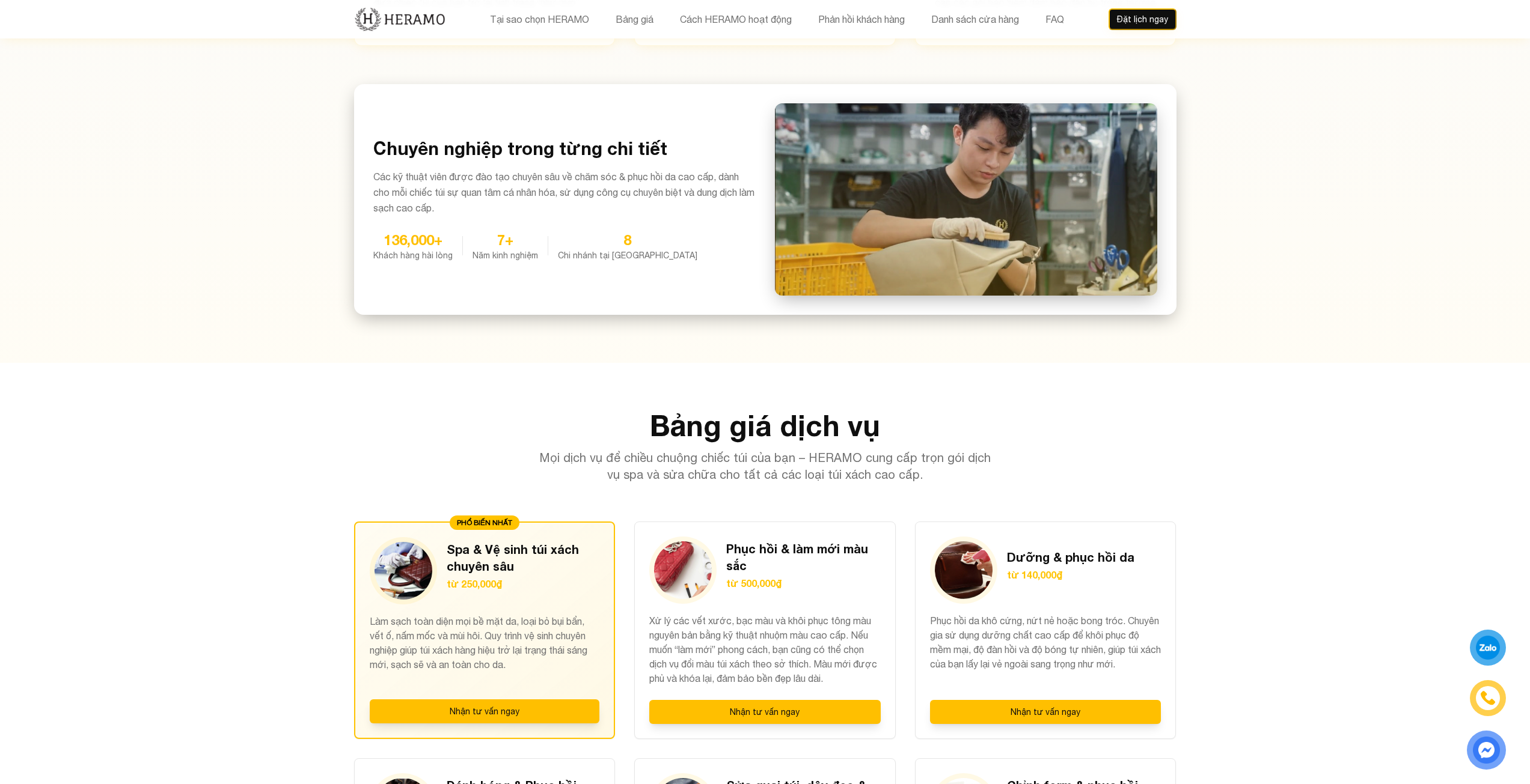
drag, startPoint x: 1439, startPoint y: 399, endPoint x: 1478, endPoint y: 568, distance: 173.4
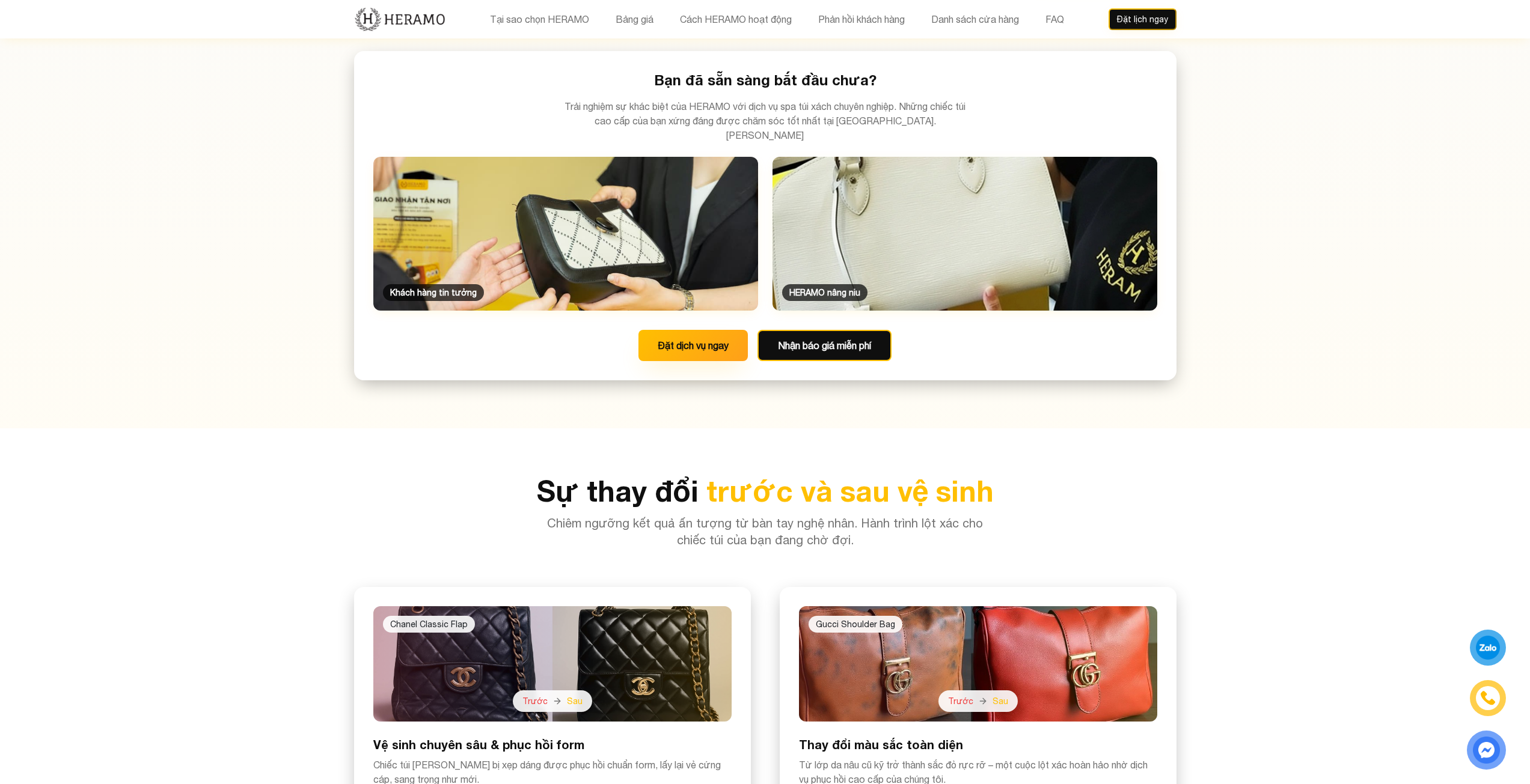
drag, startPoint x: 1416, startPoint y: 352, endPoint x: 1435, endPoint y: 445, distance: 94.9
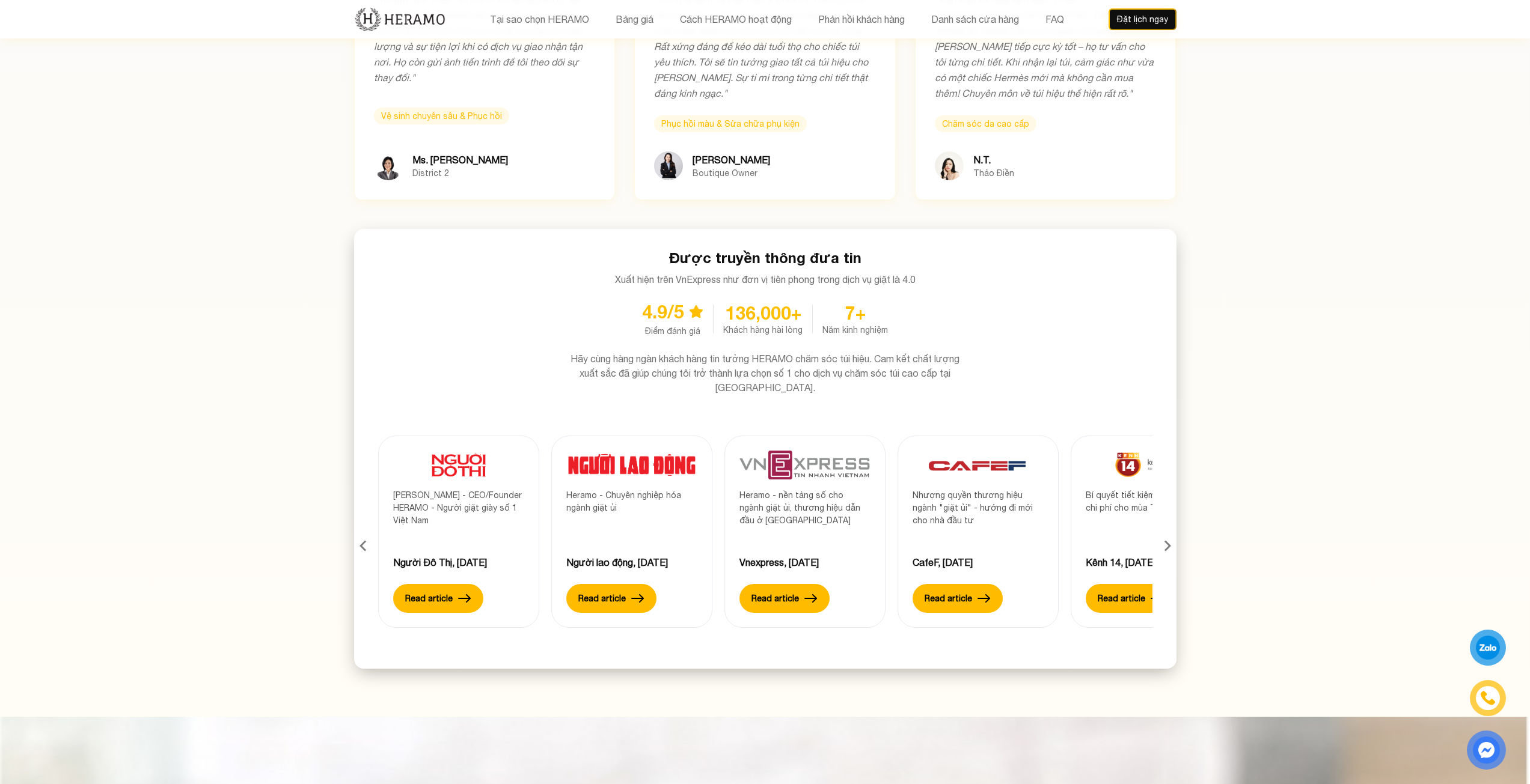
drag, startPoint x: 1413, startPoint y: 322, endPoint x: 1445, endPoint y: 502, distance: 182.8
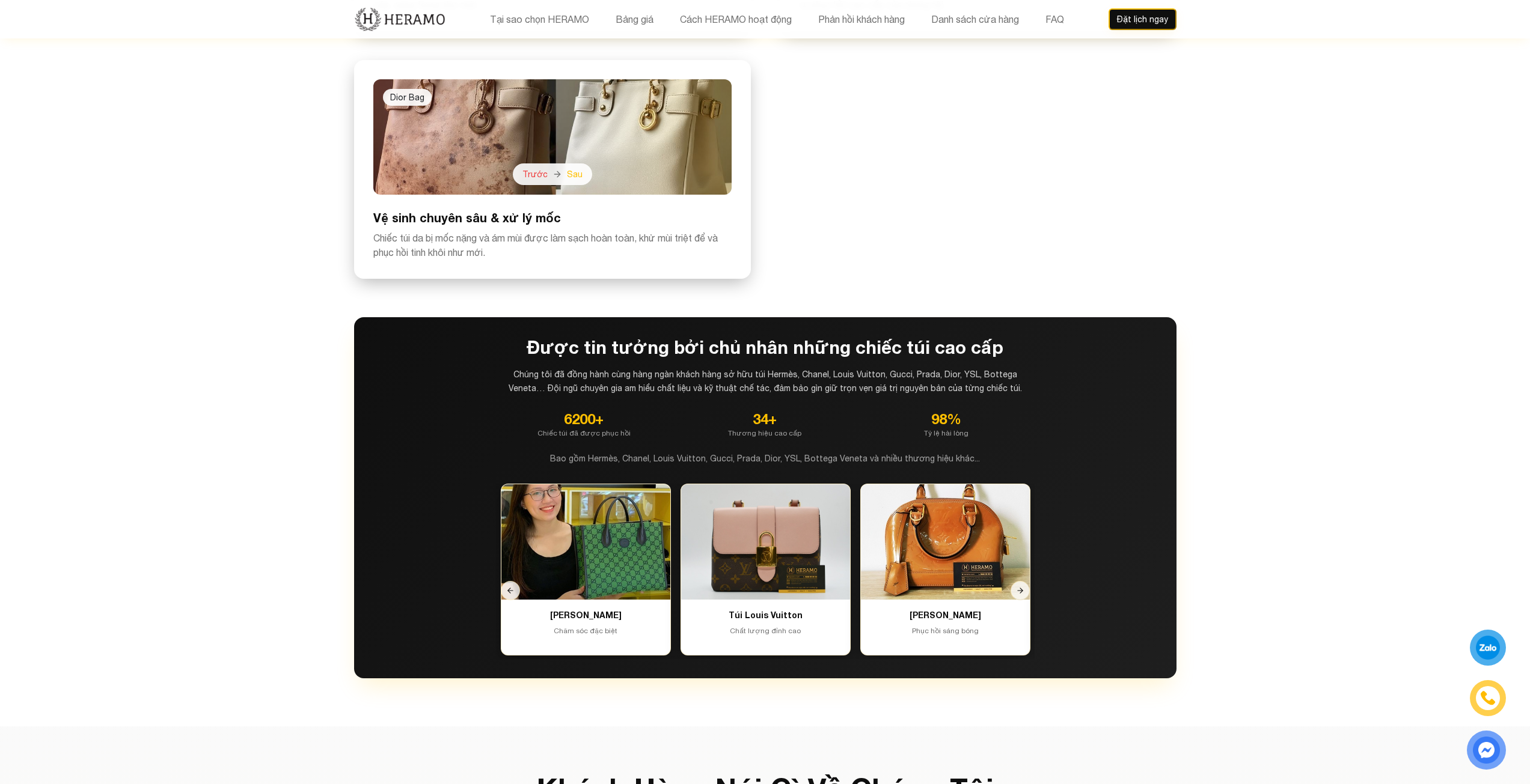
drag, startPoint x: 1420, startPoint y: 422, endPoint x: 1432, endPoint y: 277, distance: 145.5
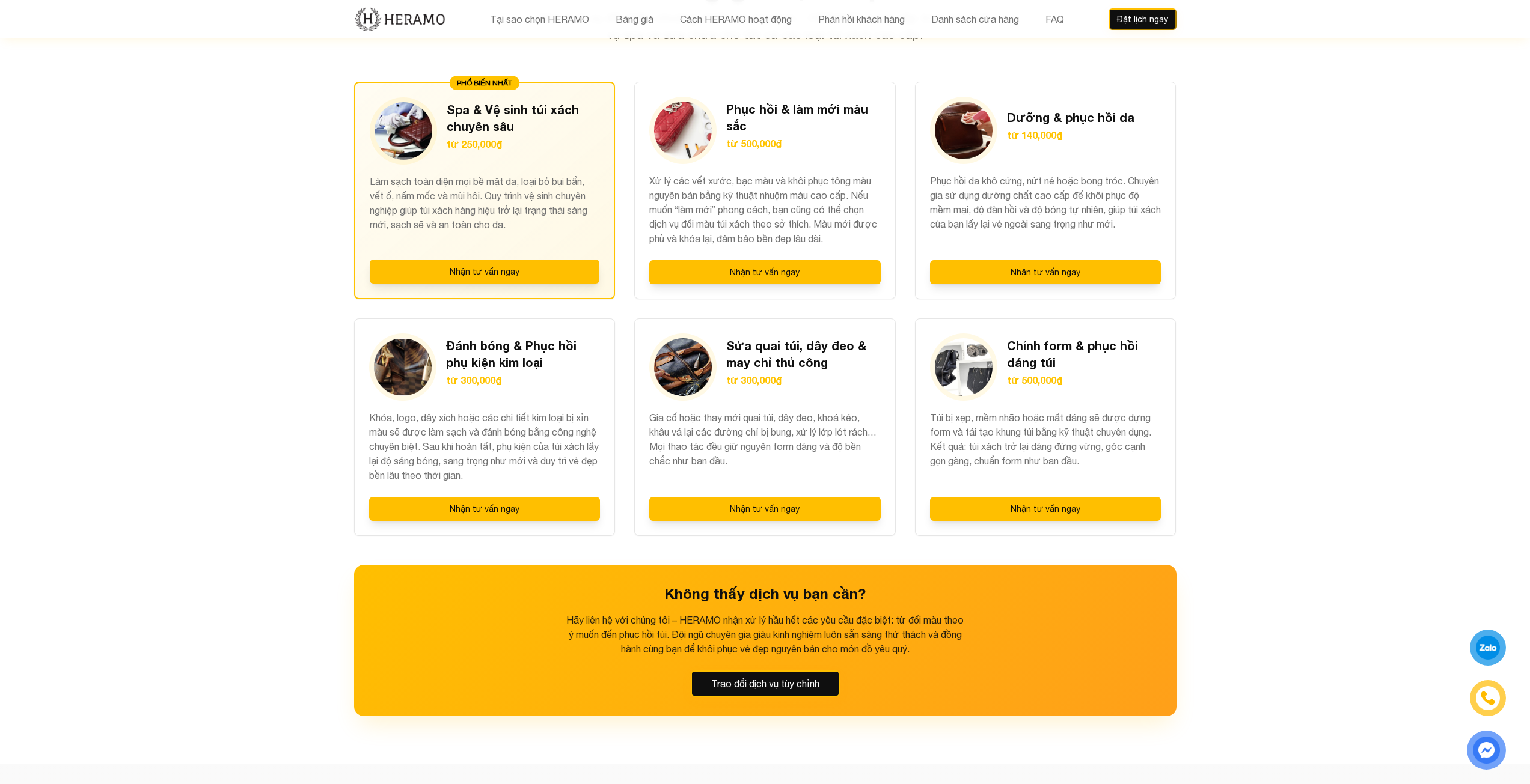
drag, startPoint x: 1379, startPoint y: 566, endPoint x: 1390, endPoint y: 398, distance: 168.4
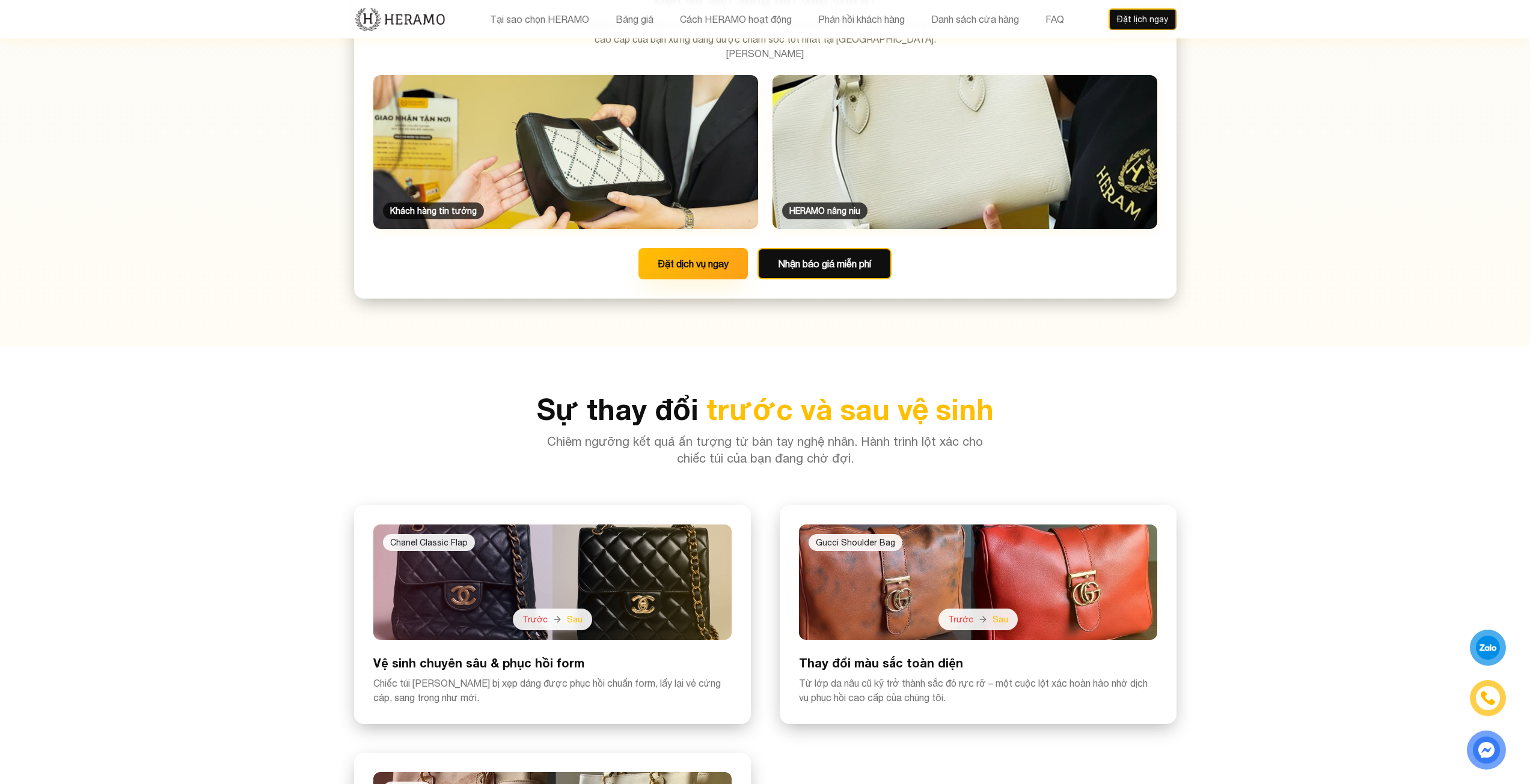
drag, startPoint x: 1377, startPoint y: 547, endPoint x: 1391, endPoint y: 727, distance: 180.5
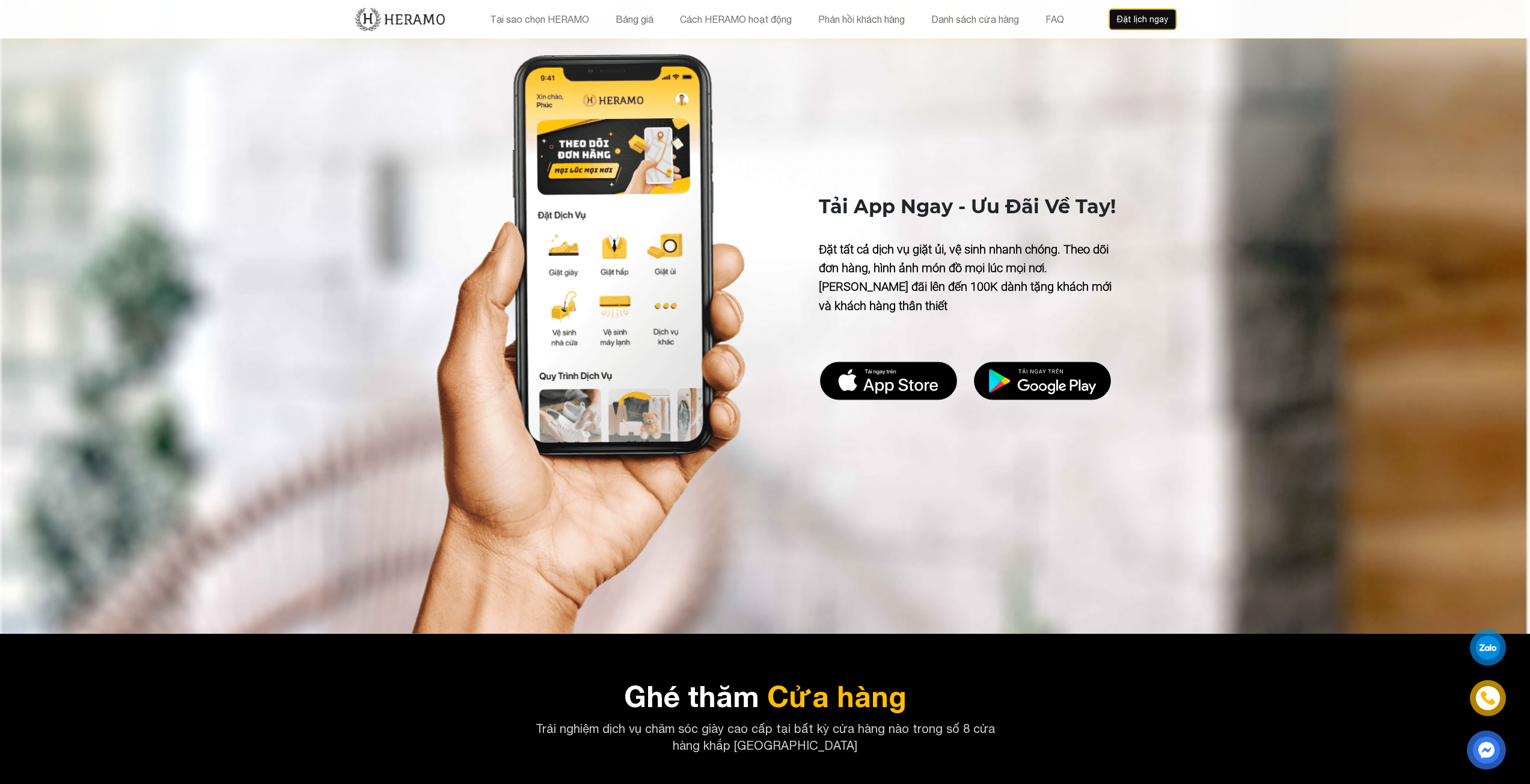
drag, startPoint x: 1311, startPoint y: 183, endPoint x: 1359, endPoint y: 463, distance: 284.1
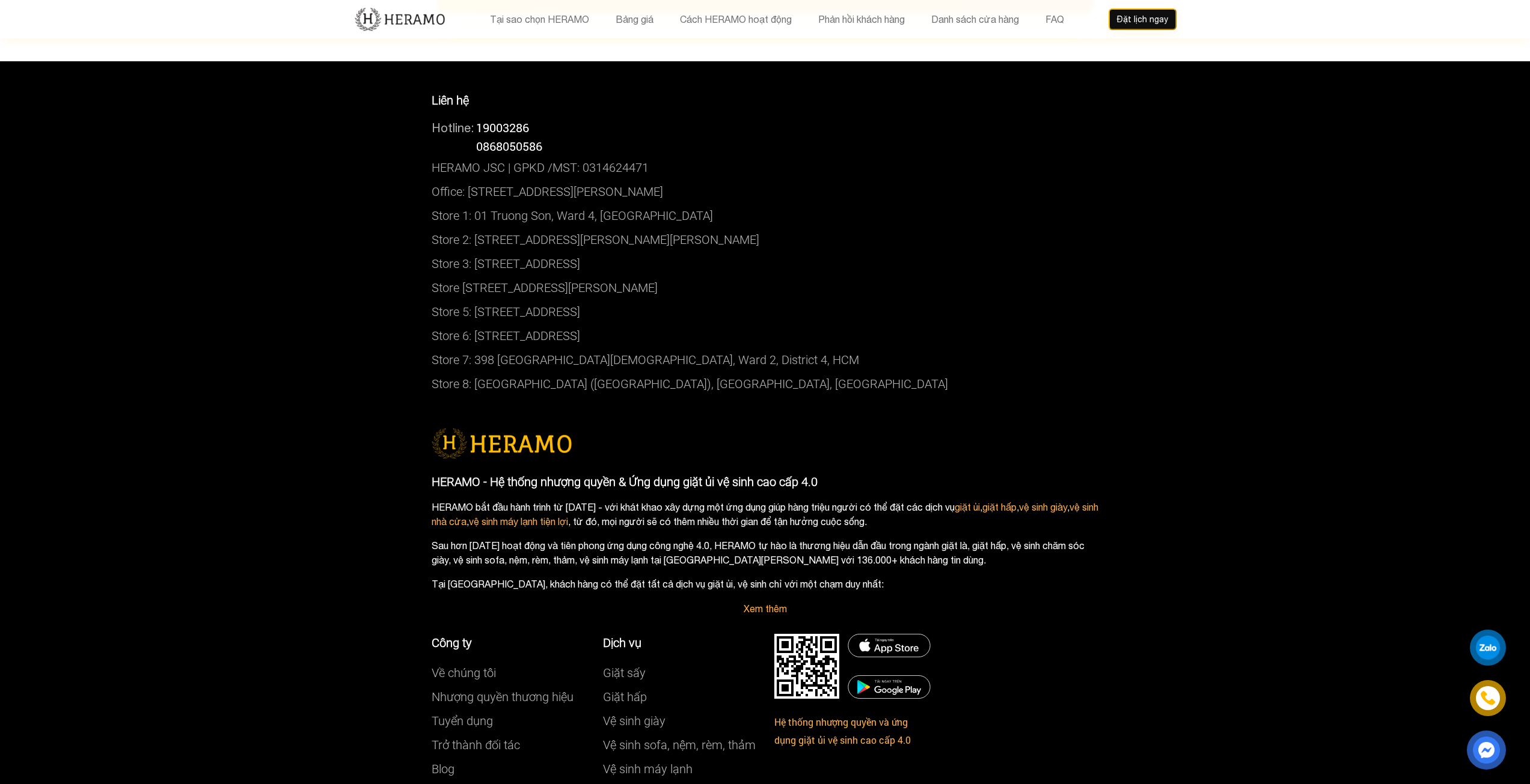
drag, startPoint x: 1311, startPoint y: 336, endPoint x: 1303, endPoint y: 623, distance: 287.1
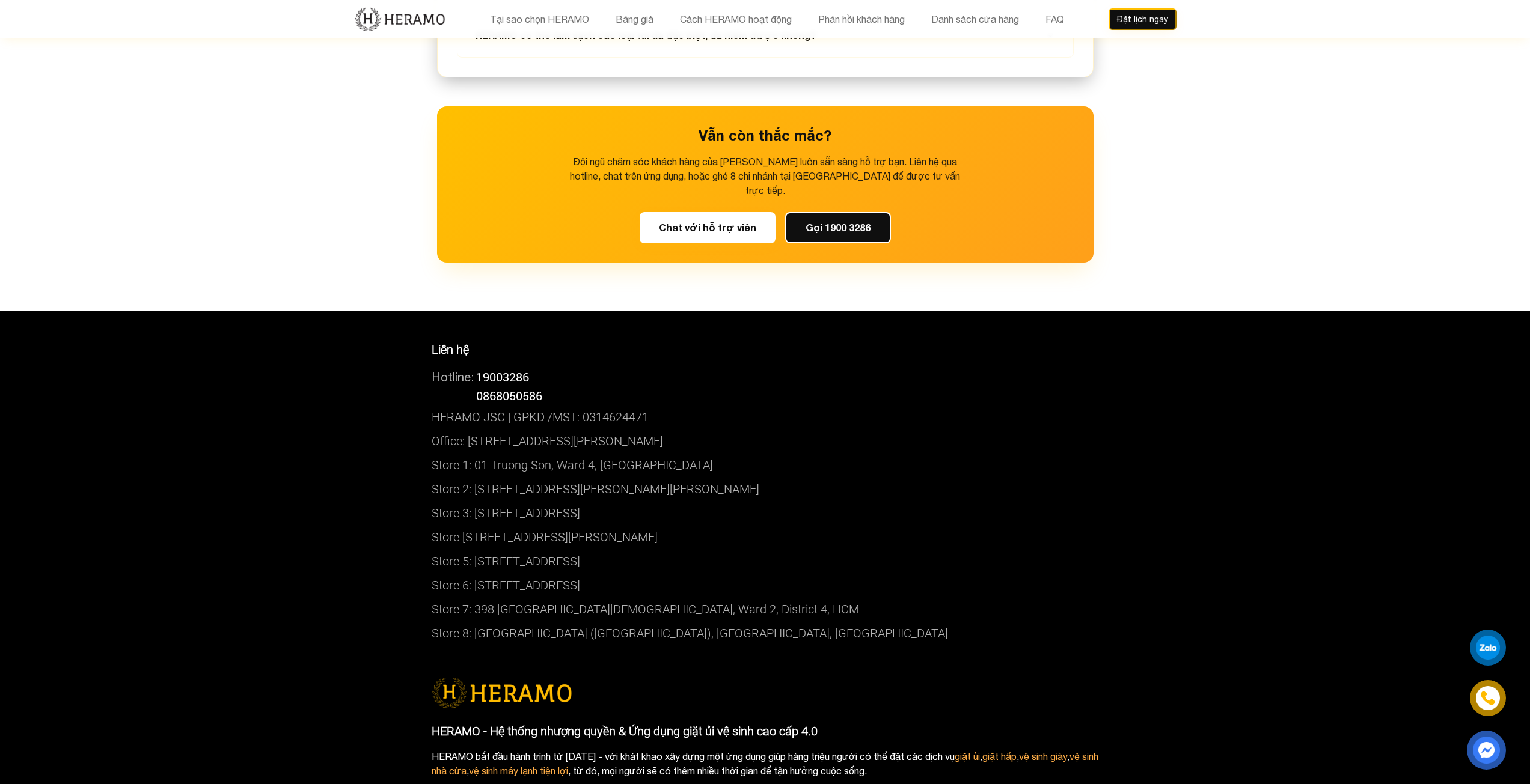
drag, startPoint x: 1300, startPoint y: 575, endPoint x: 1298, endPoint y: 530, distance: 45.0
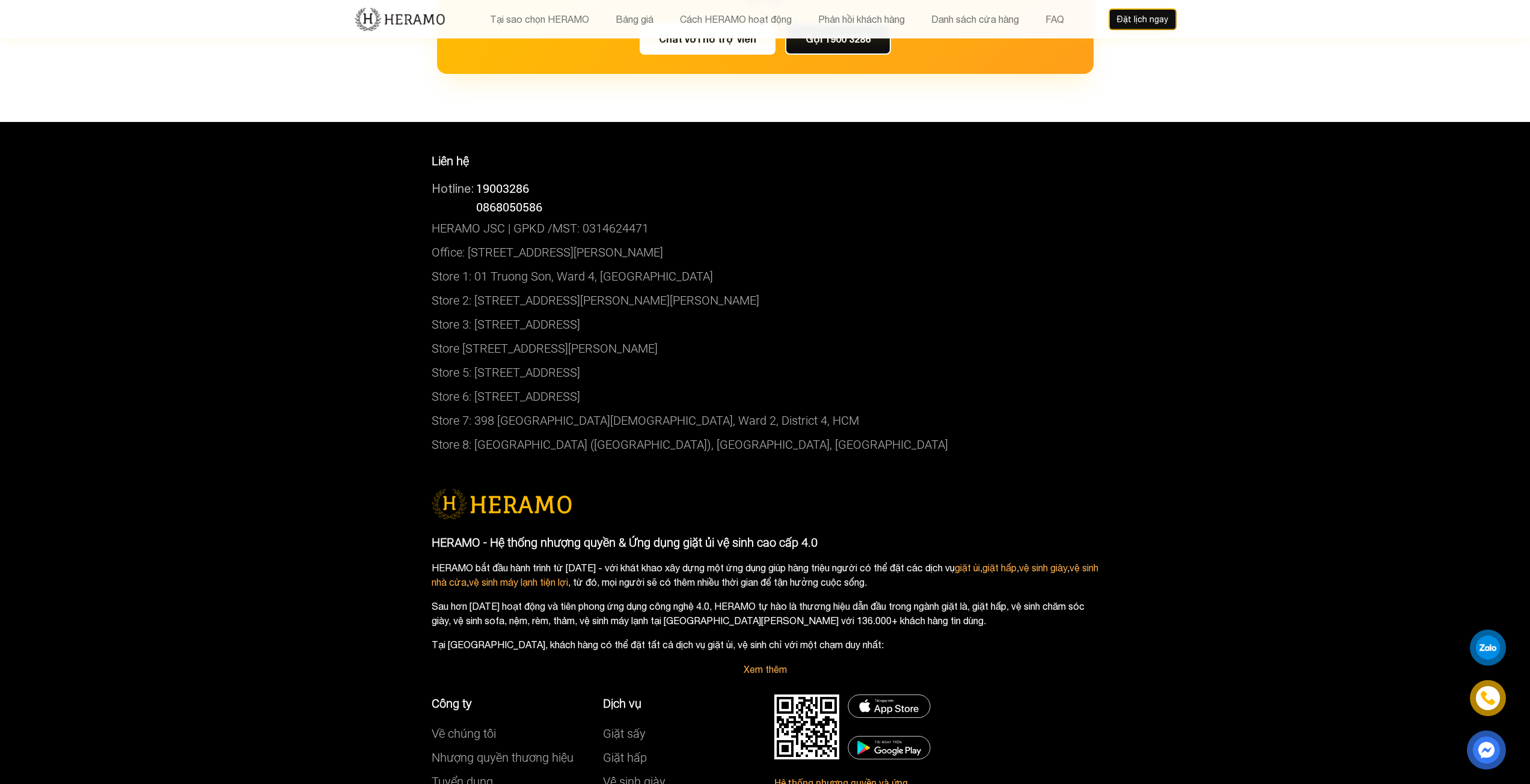
drag, startPoint x: 1302, startPoint y: 692, endPoint x: 1302, endPoint y: 702, distance: 10.0
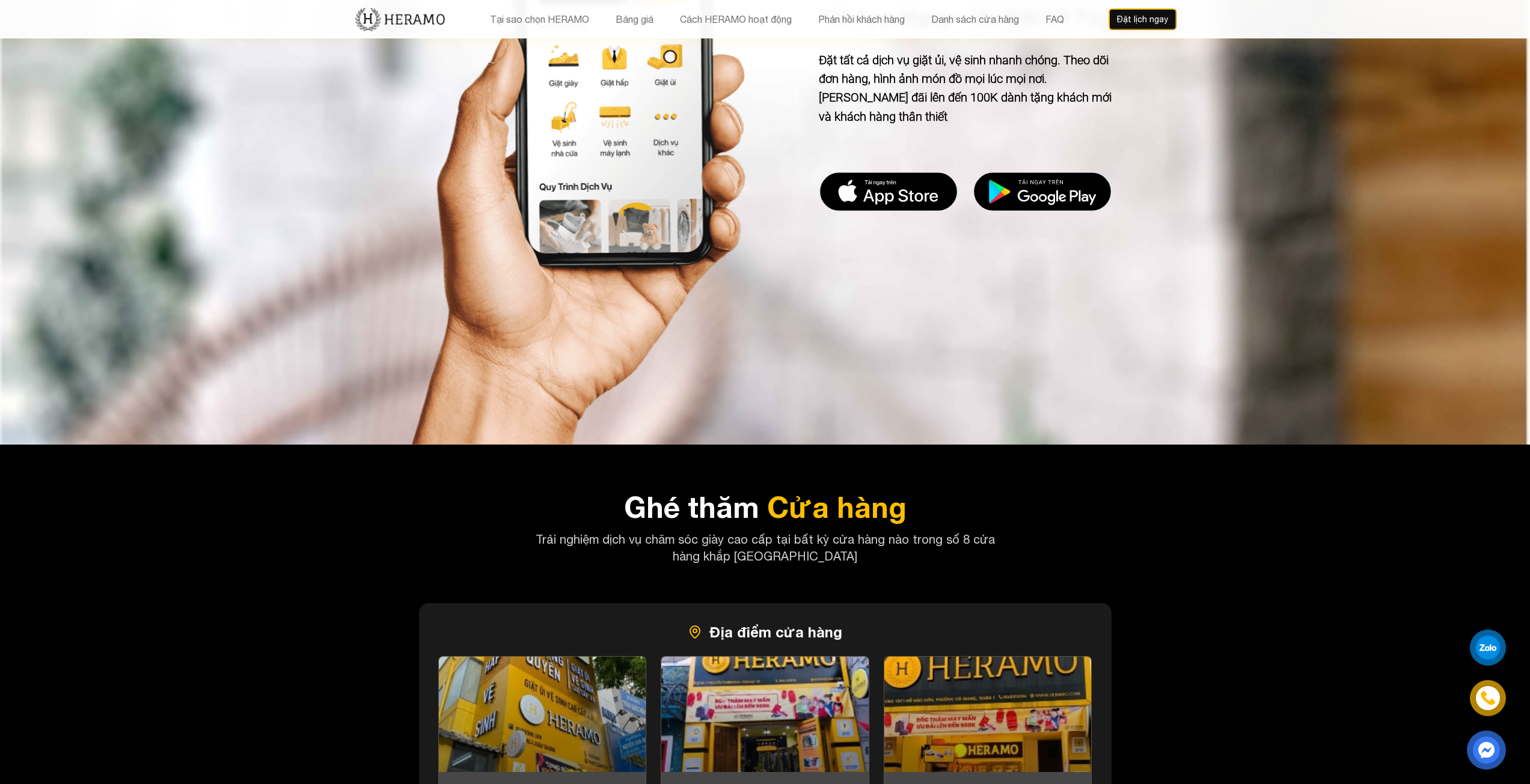
drag, startPoint x: 1302, startPoint y: 697, endPoint x: 1280, endPoint y: 505, distance: 193.3
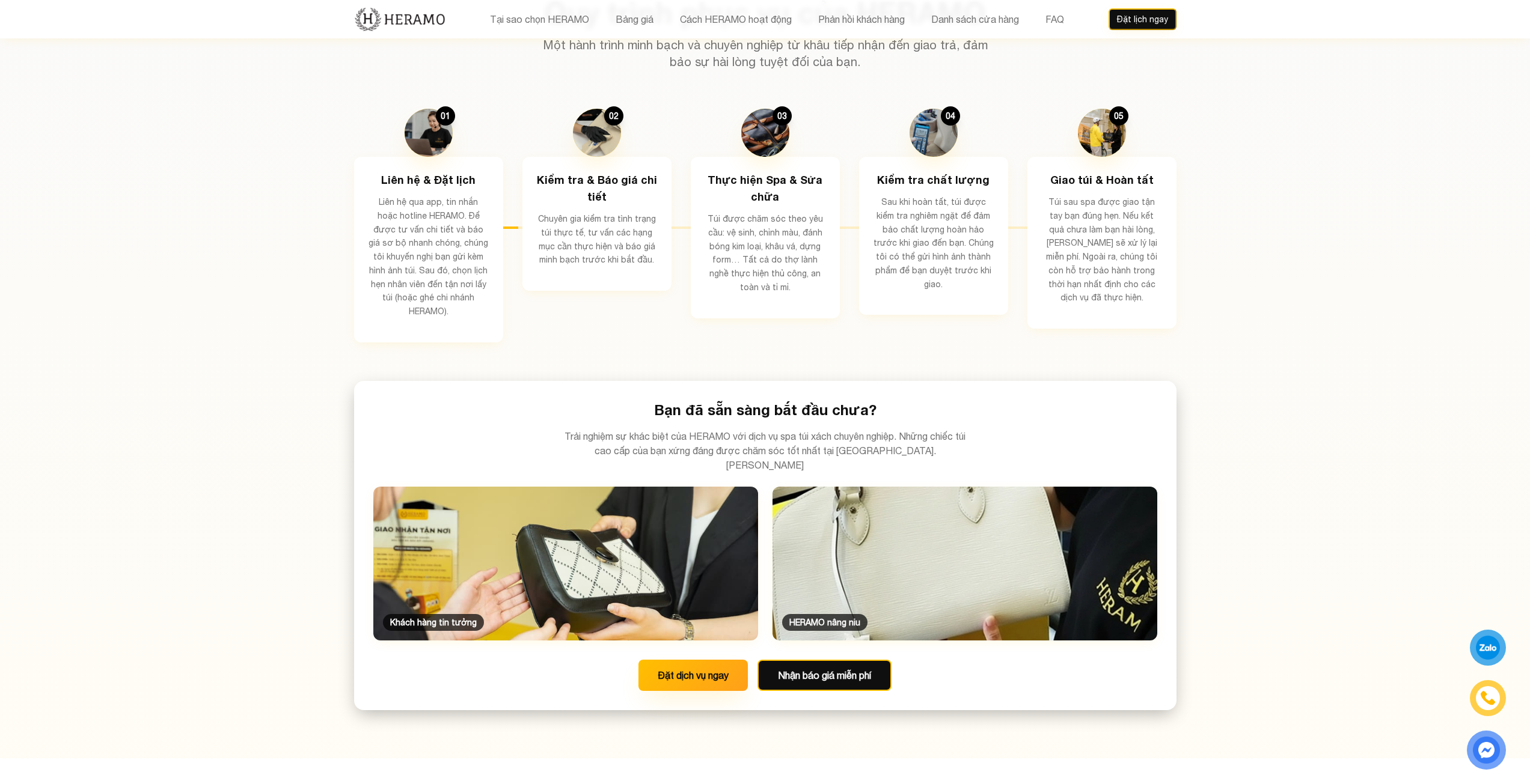
drag, startPoint x: 1288, startPoint y: 481, endPoint x: 1202, endPoint y: 284, distance: 215.0
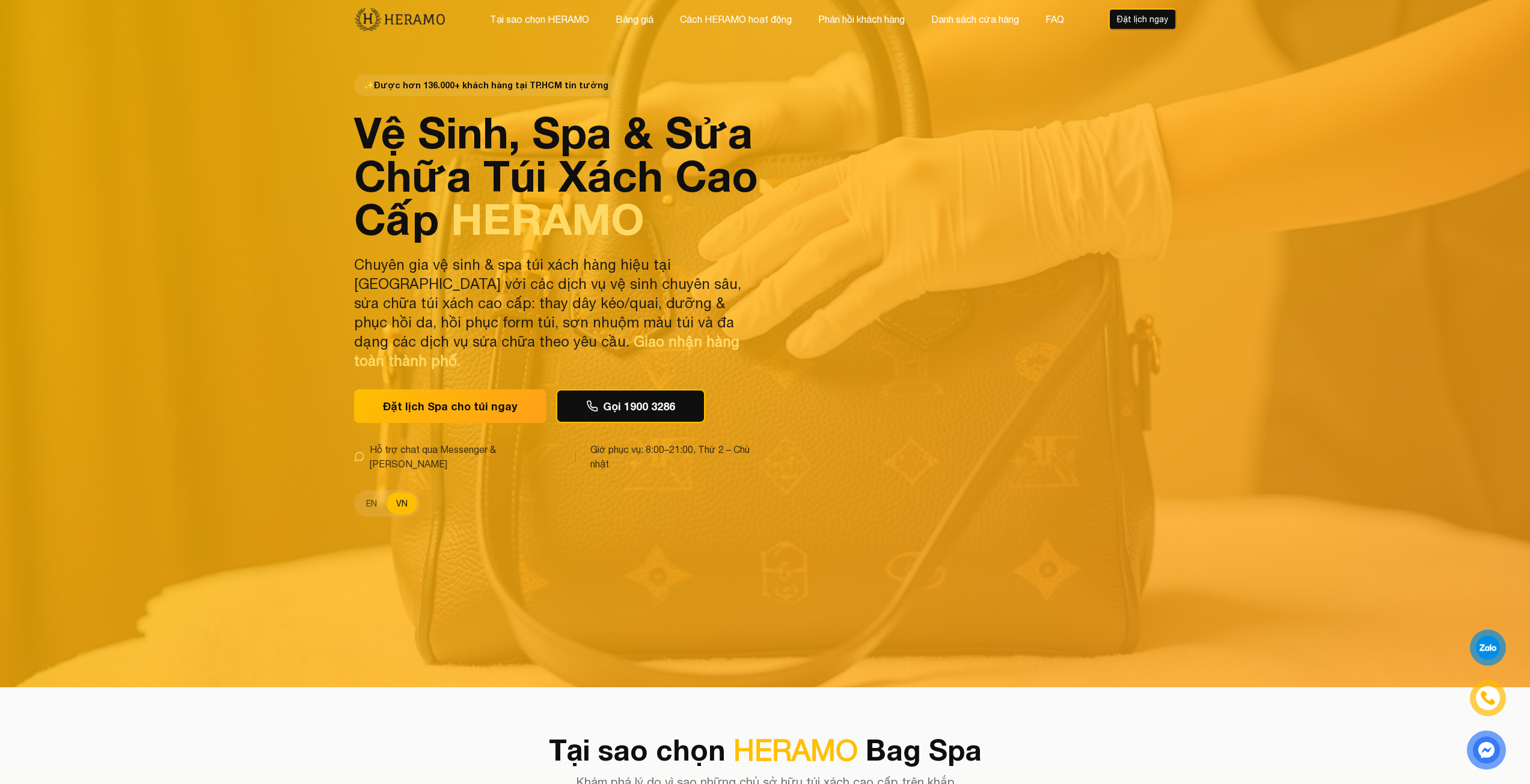
scroll to position [0, 0]
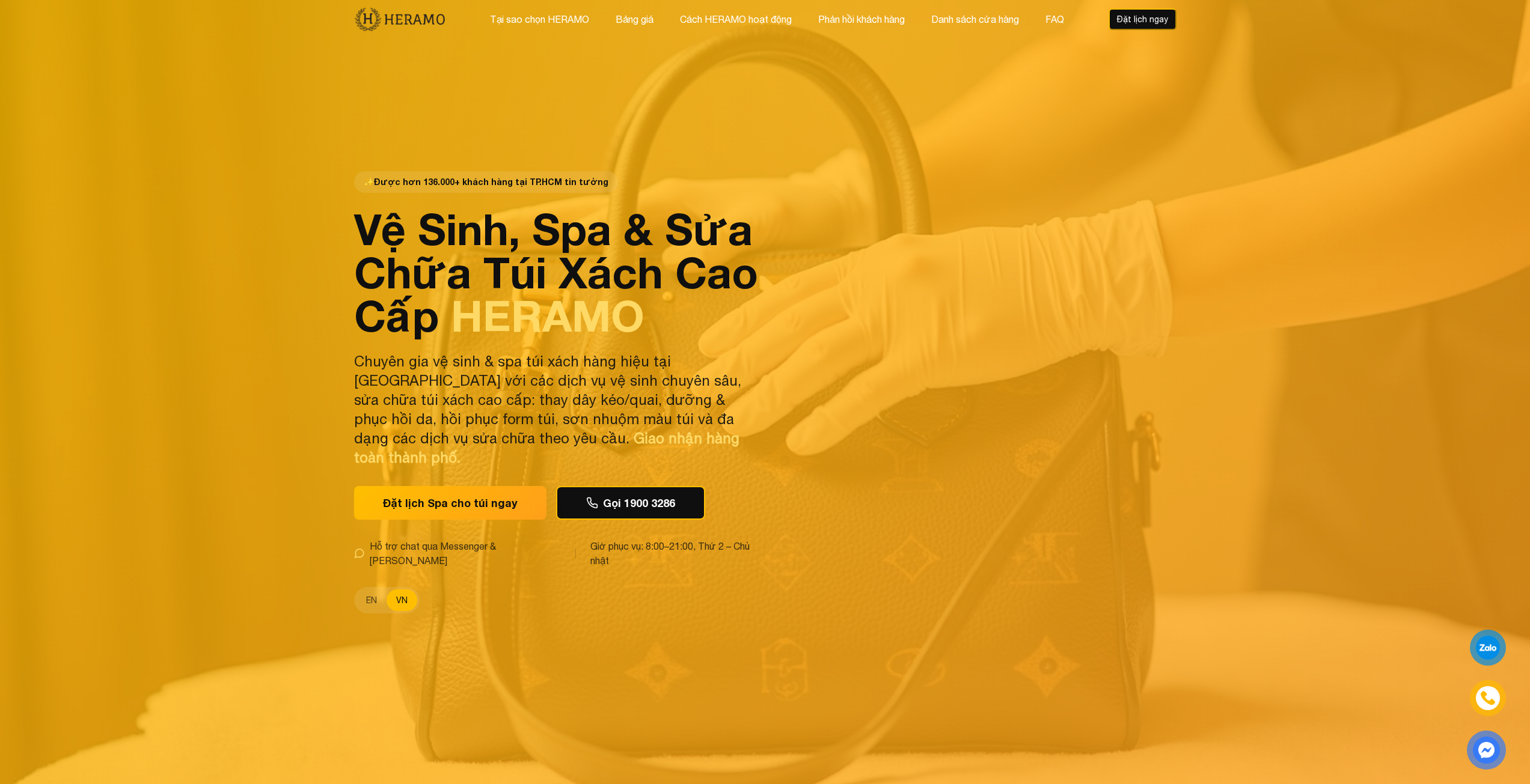
drag, startPoint x: 1325, startPoint y: 567, endPoint x: 1316, endPoint y: 406, distance: 161.3
